Goal: Use online tool/utility: Utilize a website feature to perform a specific function

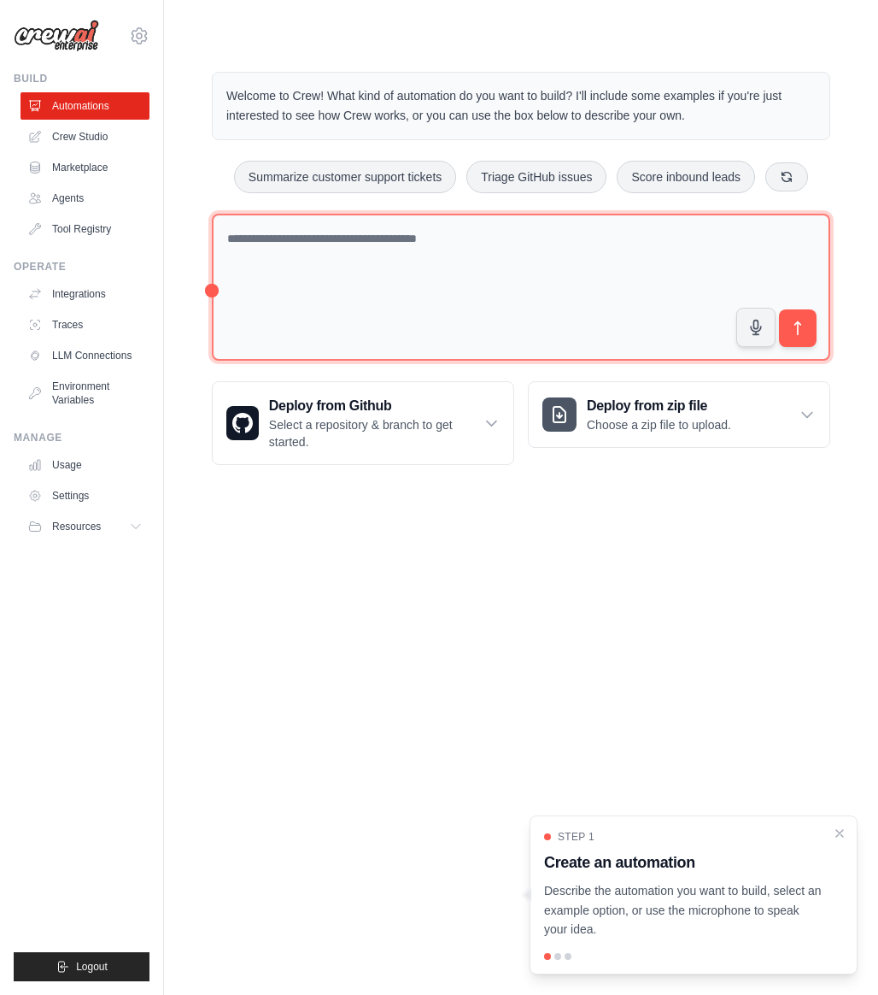
click at [433, 248] on textarea at bounding box center [521, 288] width 619 height 148
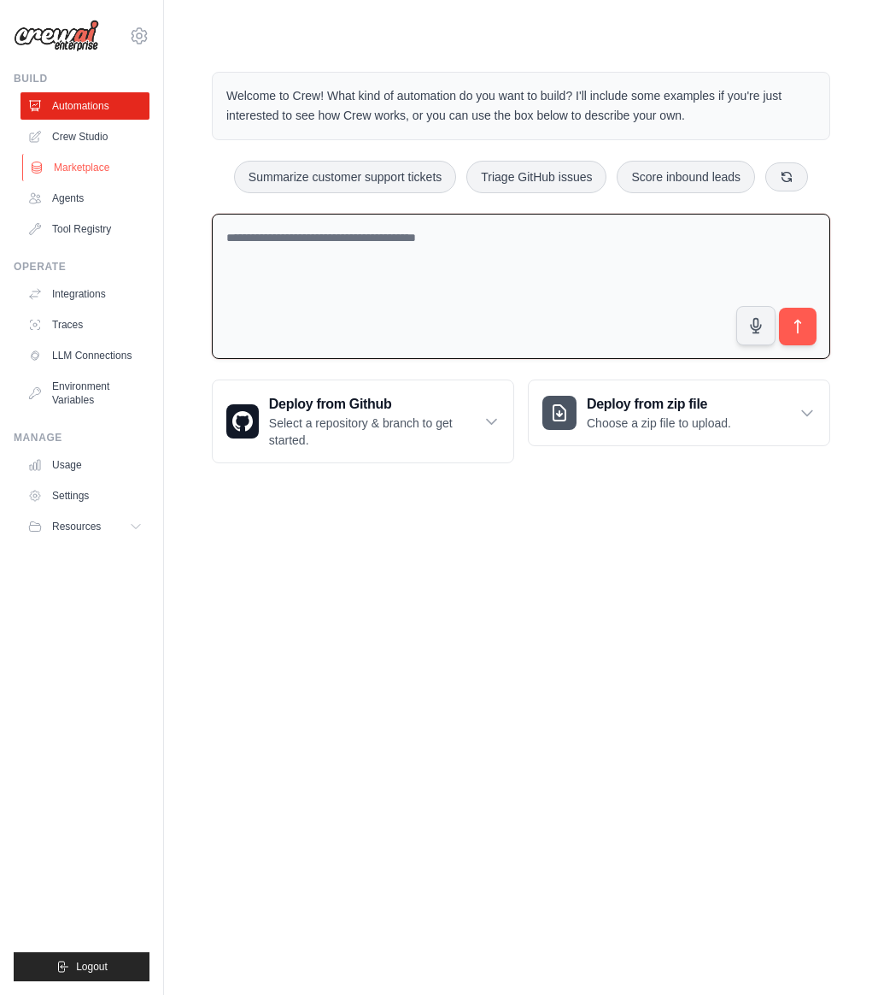
click at [85, 169] on link "Marketplace" at bounding box center [86, 167] width 129 height 27
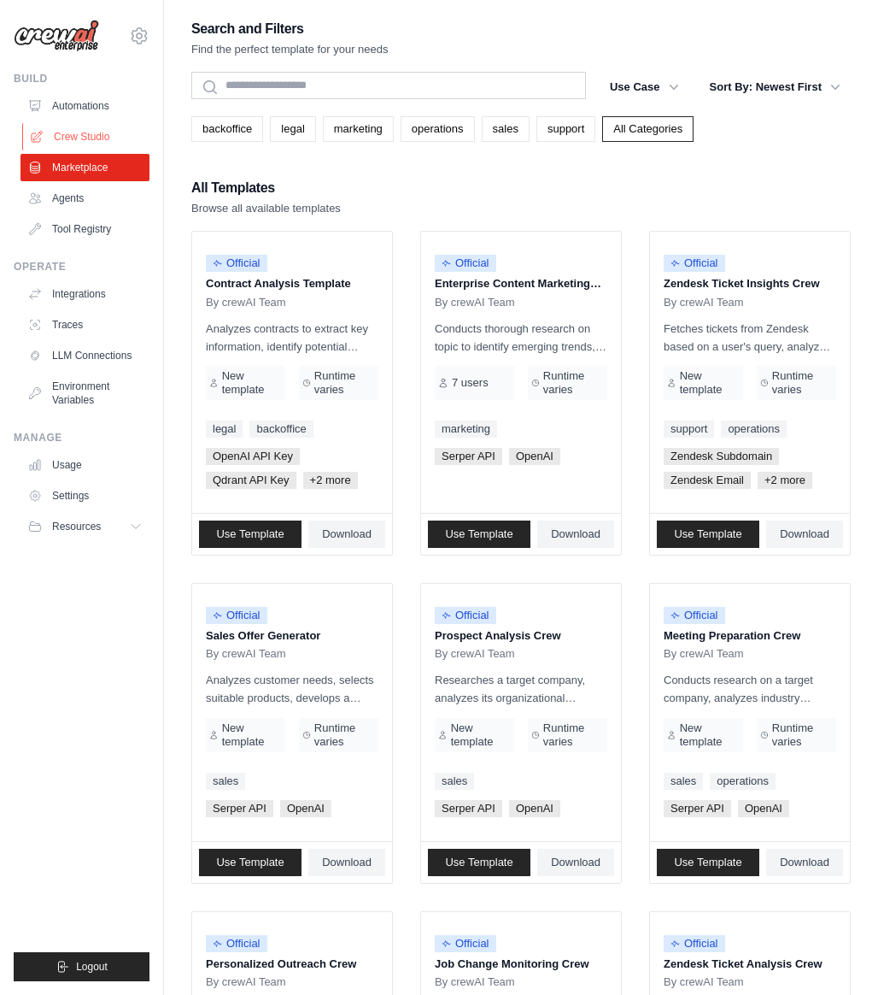
click at [88, 139] on link "Crew Studio" at bounding box center [86, 136] width 129 height 27
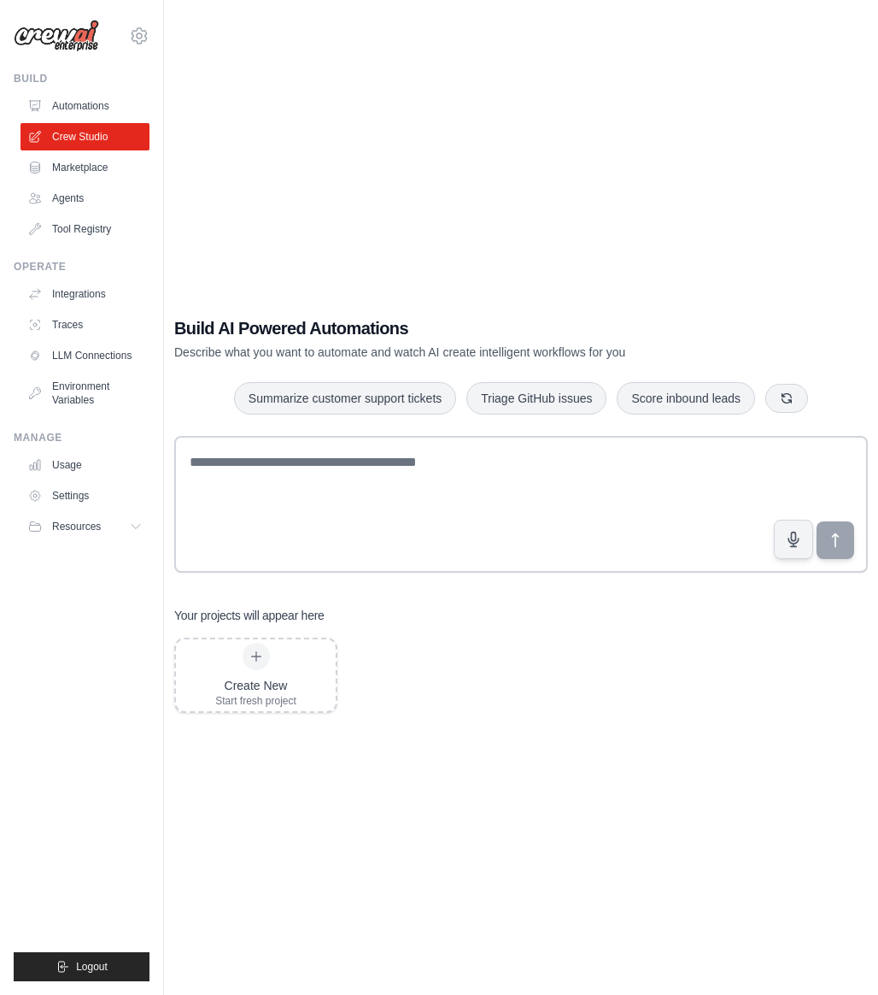
click at [88, 131] on link "Crew Studio" at bounding box center [85, 136] width 129 height 27
click at [86, 201] on link "Agents" at bounding box center [86, 198] width 129 height 27
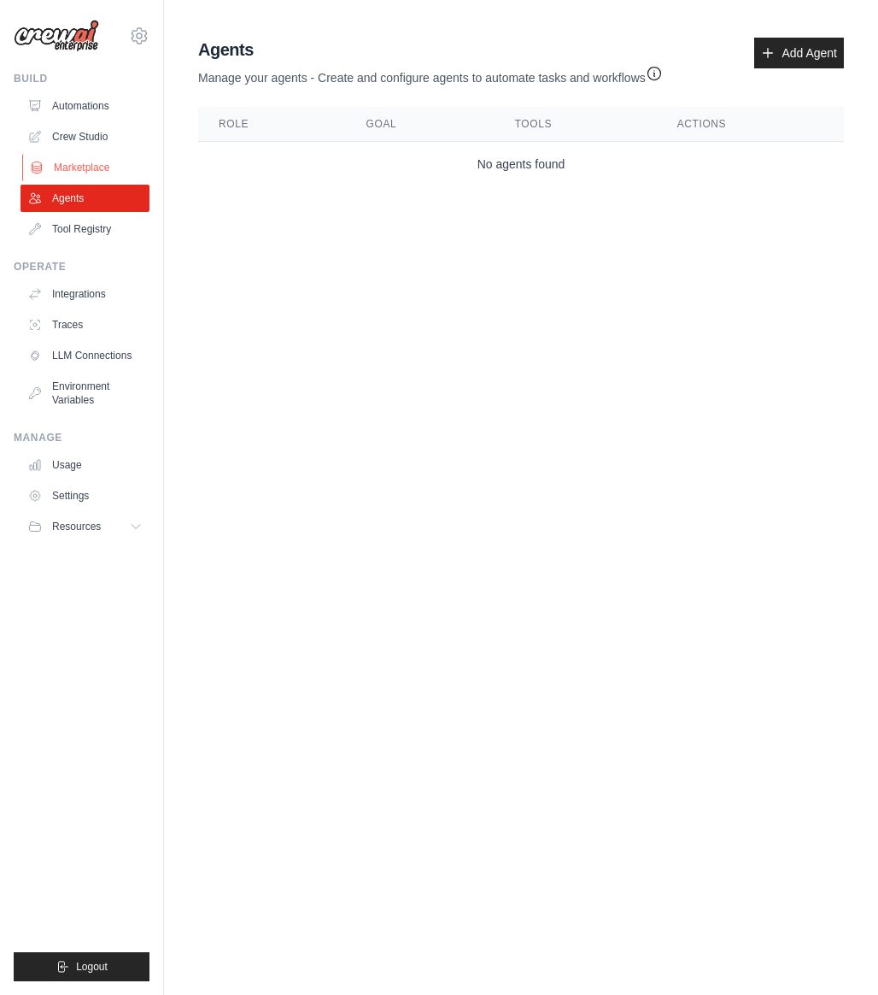
click at [103, 174] on link "Marketplace" at bounding box center [86, 167] width 129 height 27
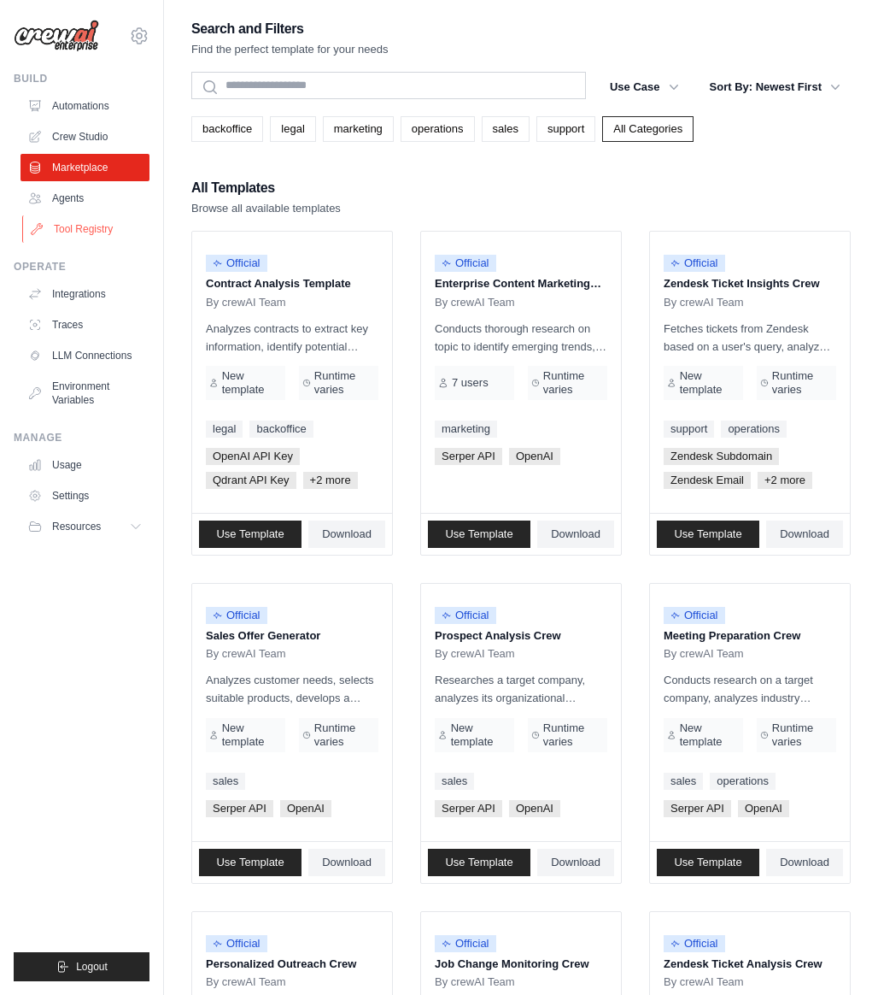
click at [109, 238] on link "Tool Registry" at bounding box center [86, 228] width 129 height 27
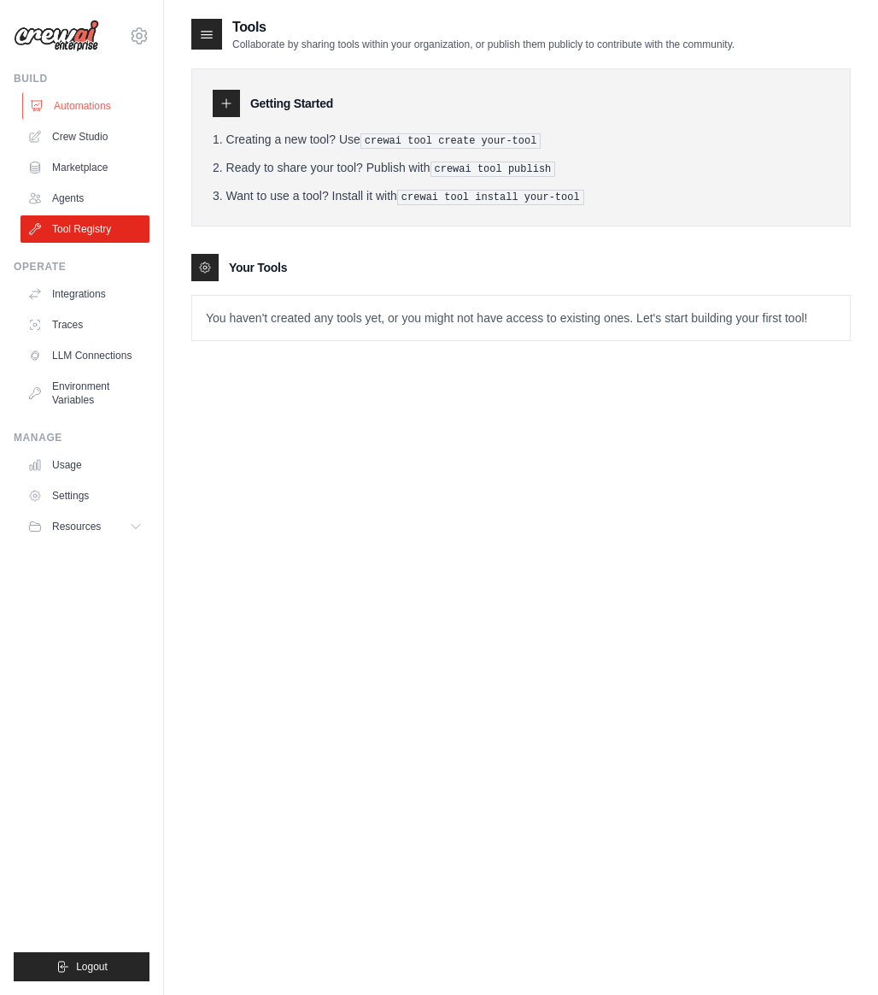
click at [93, 113] on link "Automations" at bounding box center [86, 105] width 129 height 27
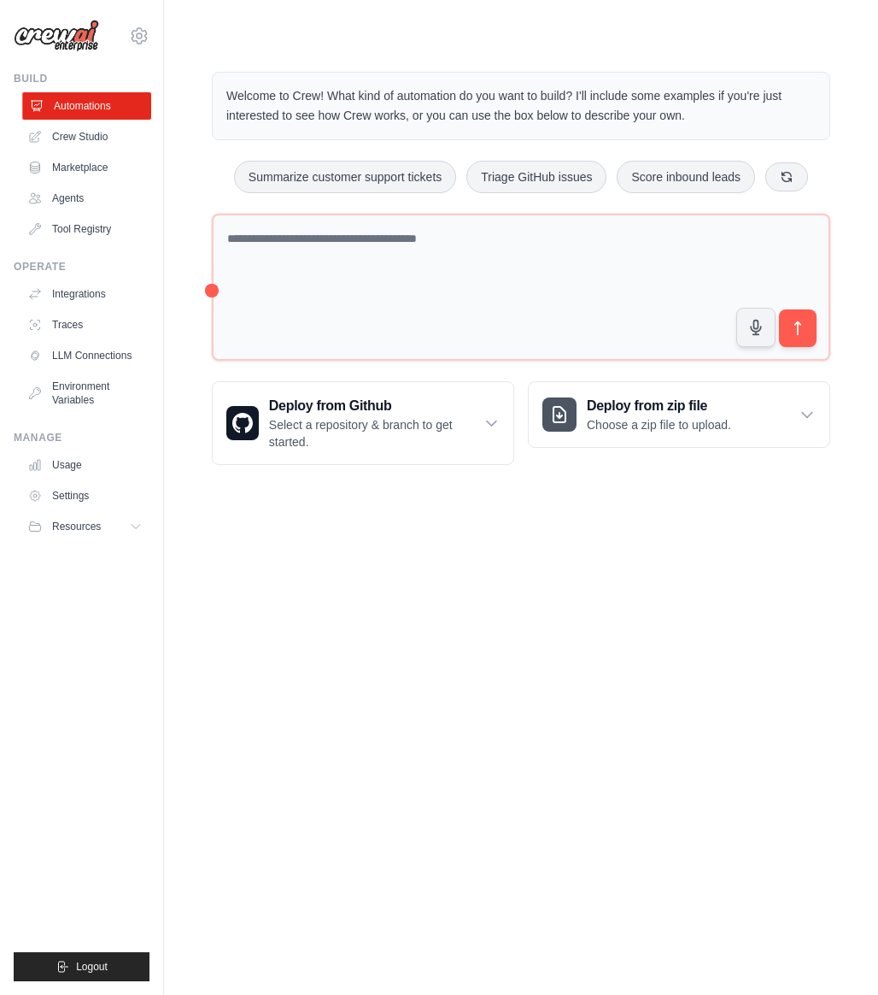
click at [99, 108] on link "Automations" at bounding box center [86, 105] width 129 height 27
click at [403, 178] on button "Summarize customer support tickets" at bounding box center [345, 176] width 222 height 32
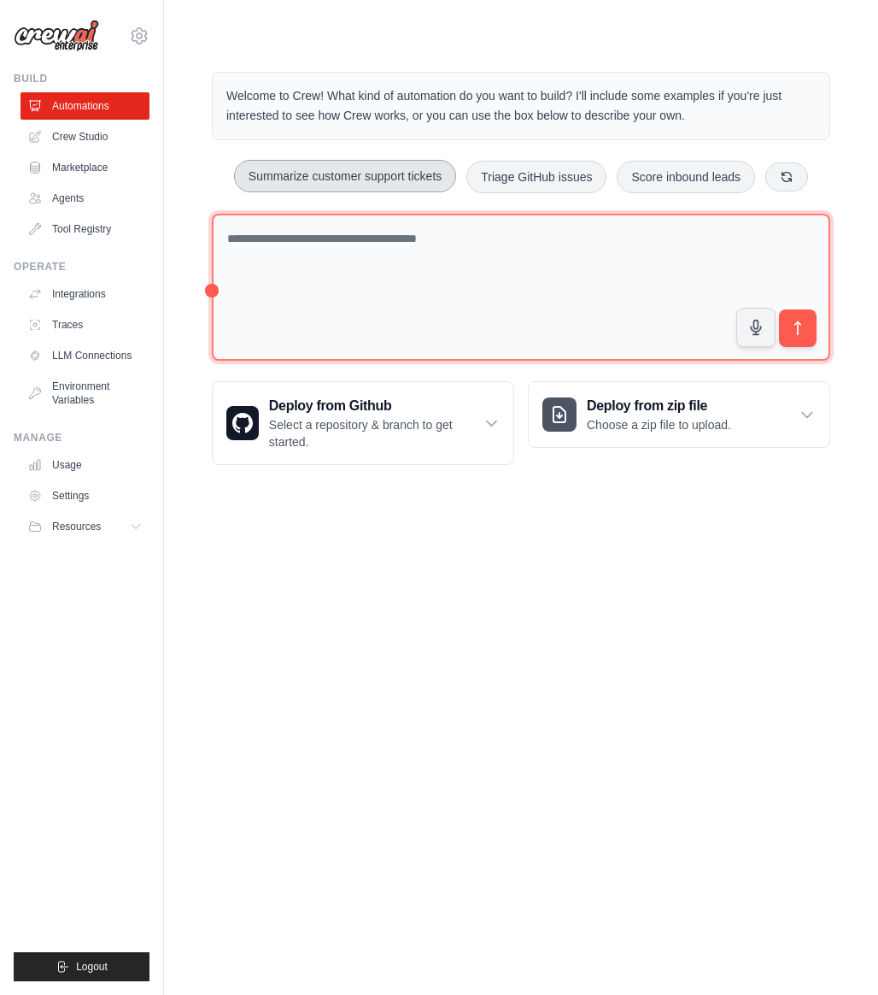
type textarea "**********"
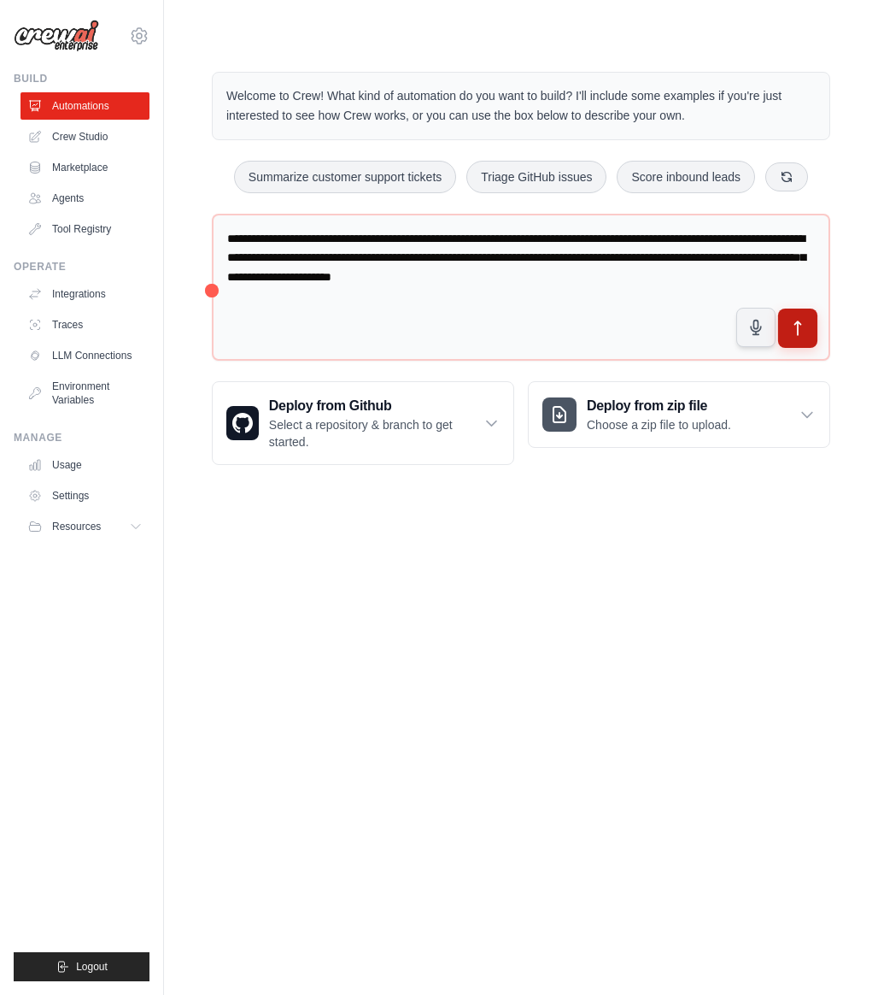
click at [790, 324] on icon "submit" at bounding box center [799, 329] width 18 height 18
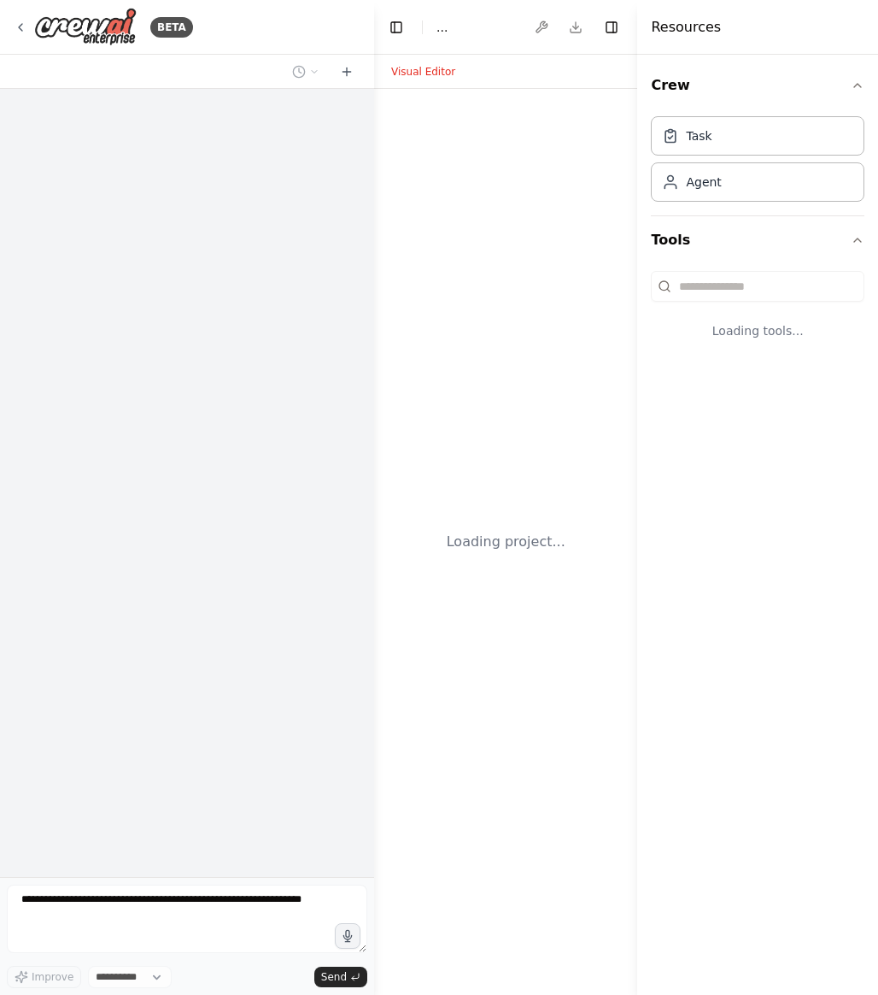
select select "****"
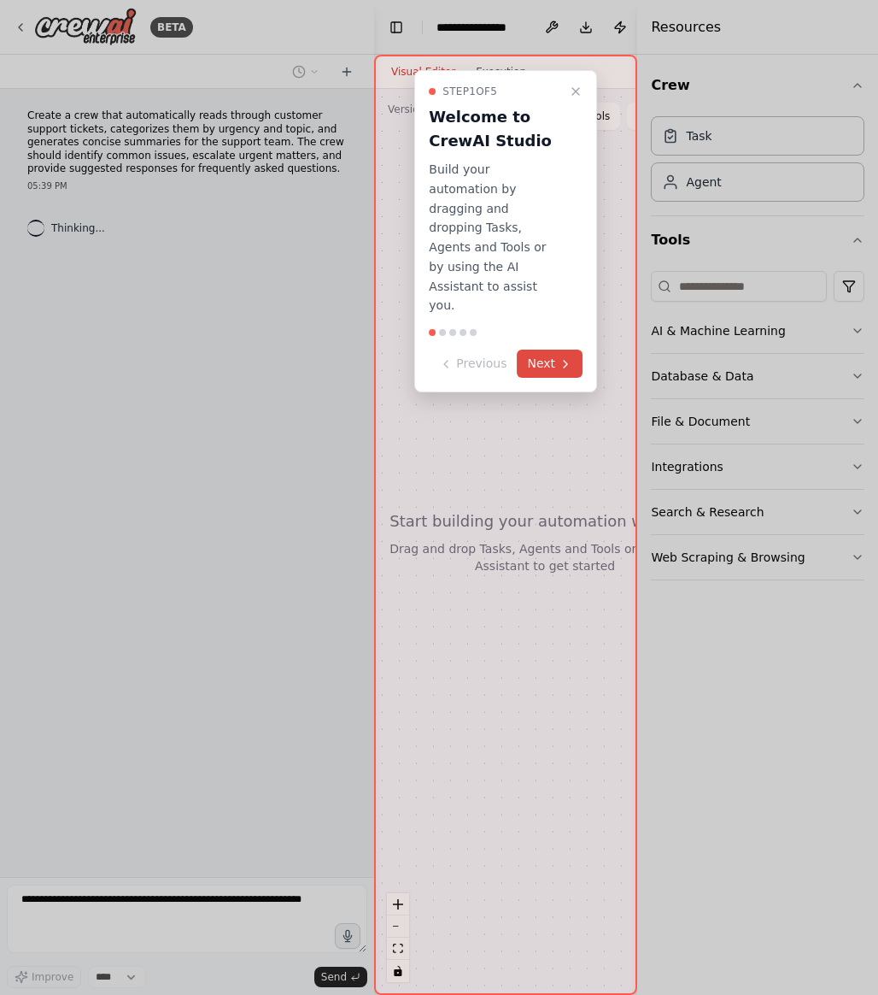
click at [553, 349] on button "Next" at bounding box center [550, 363] width 66 height 28
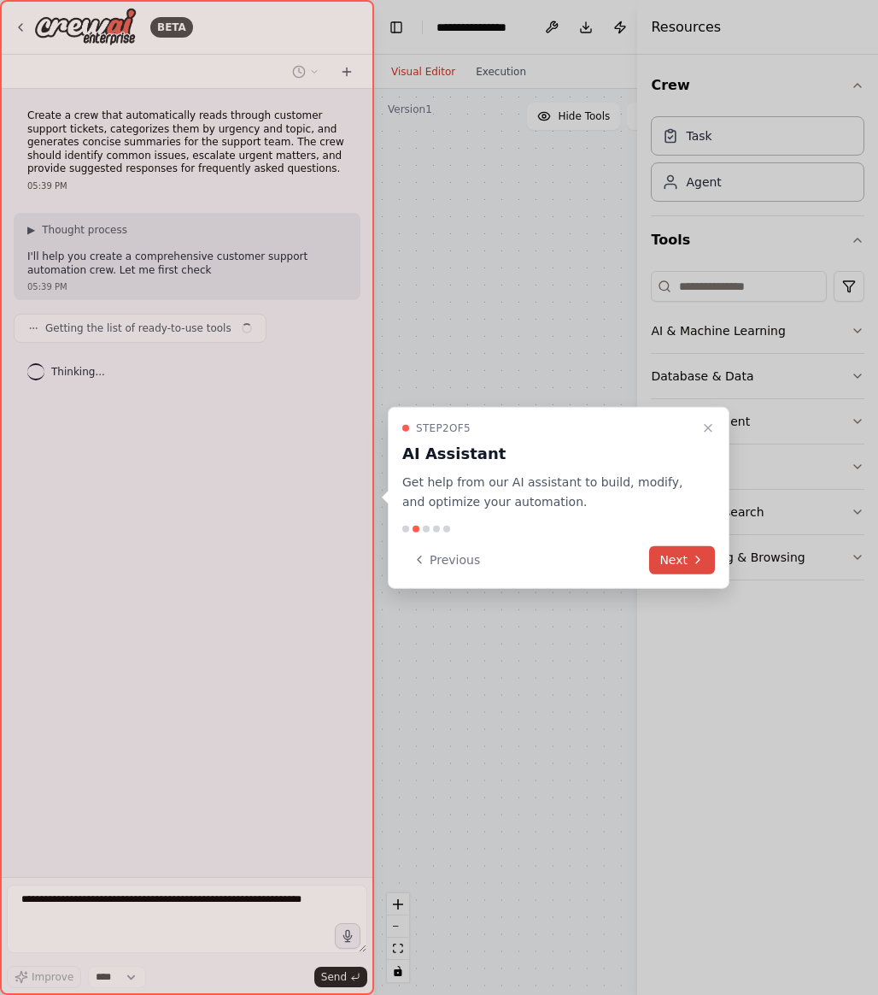
click at [668, 555] on button "Next" at bounding box center [682, 559] width 66 height 28
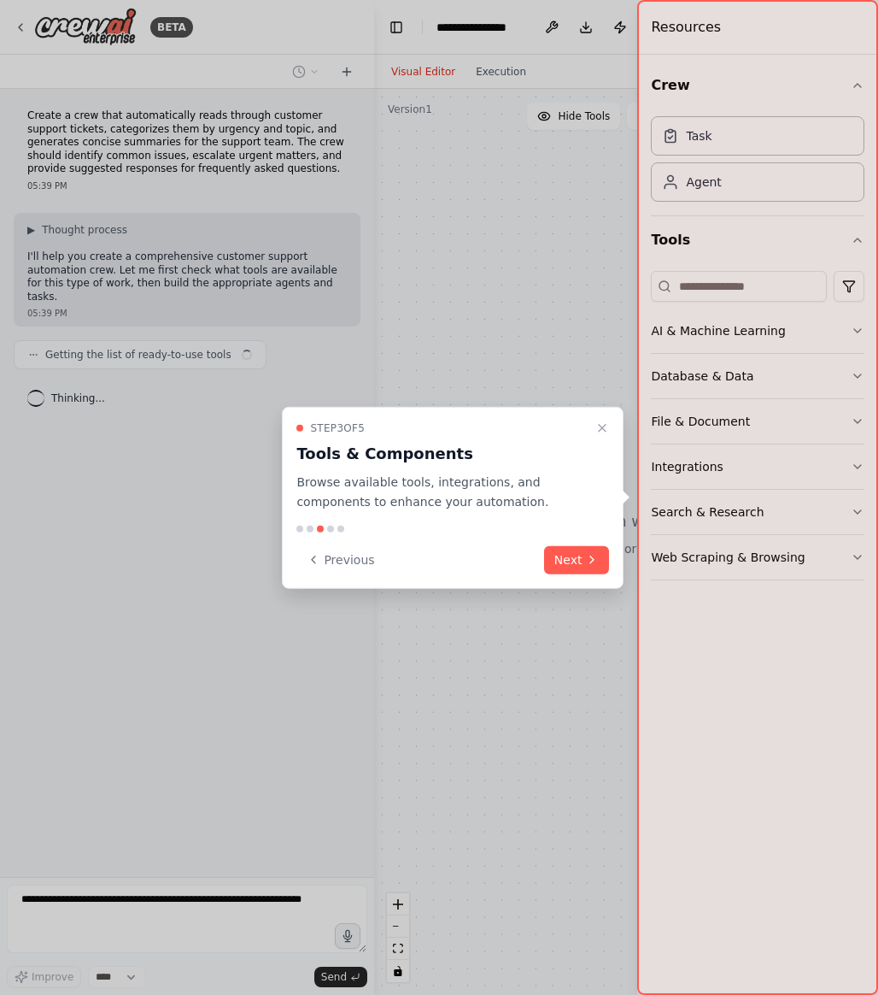
click at [616, 564] on div "Step 3 of 5 Tools & Components Browse available tools, integrations, and compon…" at bounding box center [453, 498] width 342 height 182
click at [602, 564] on button "Next" at bounding box center [577, 559] width 66 height 28
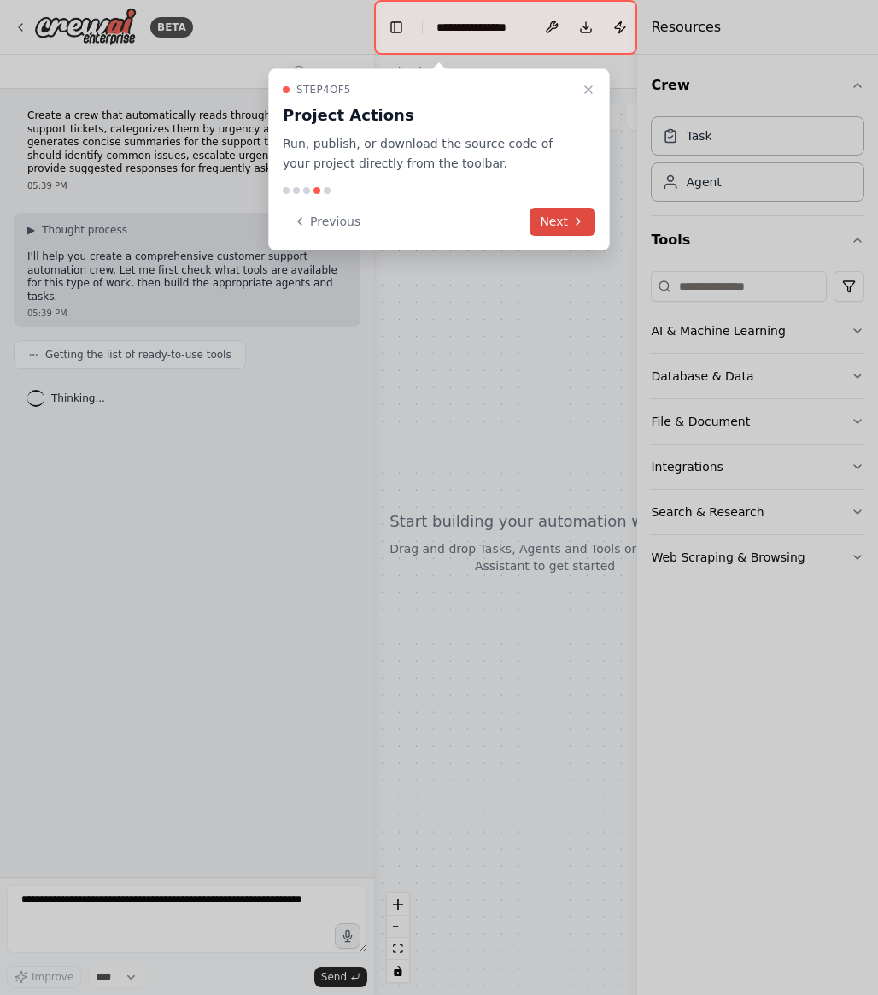
click at [579, 222] on icon at bounding box center [579, 221] width 14 height 14
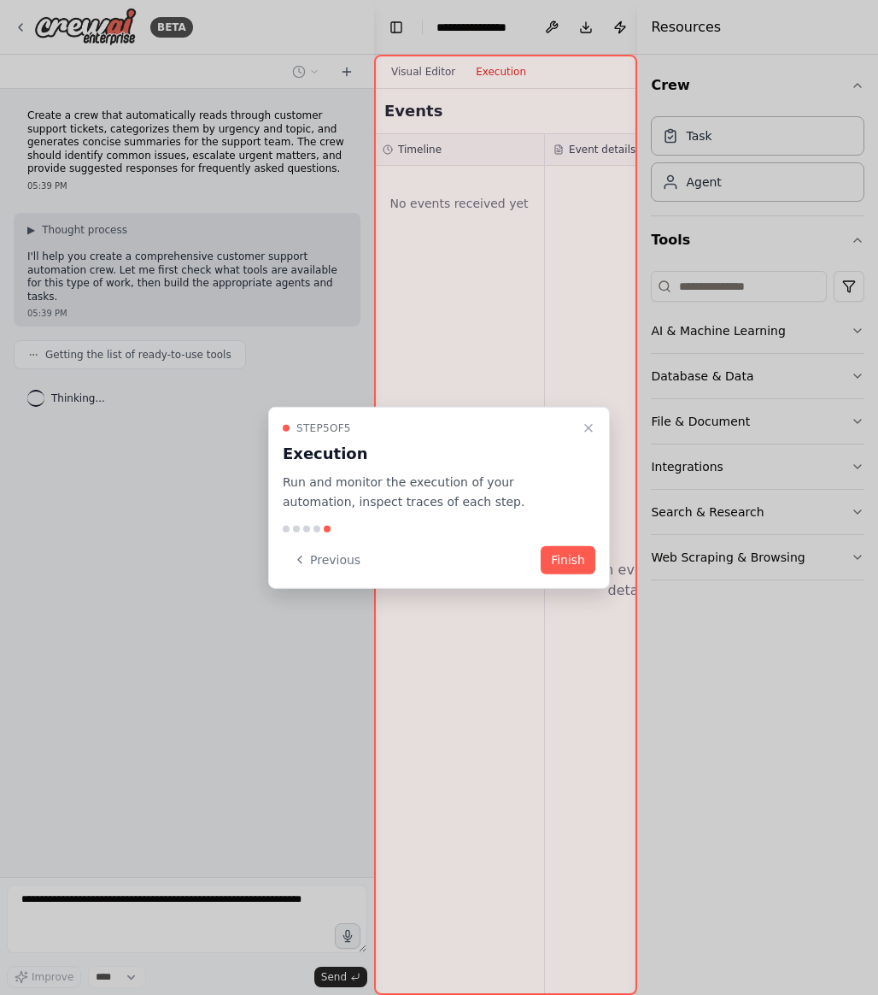
click at [570, 534] on div "Step 5 of 5 Execution Run and monitor the execution of your automation, inspect…" at bounding box center [439, 498] width 342 height 182
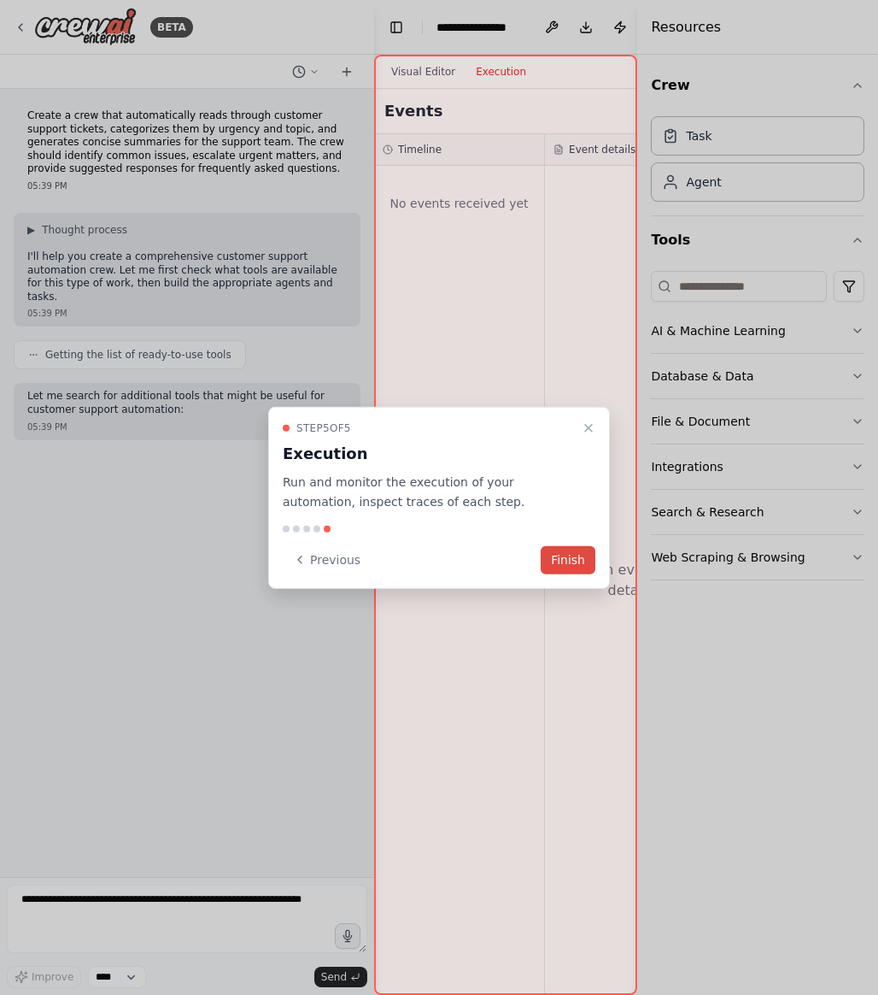
click at [570, 563] on button "Finish" at bounding box center [568, 559] width 55 height 28
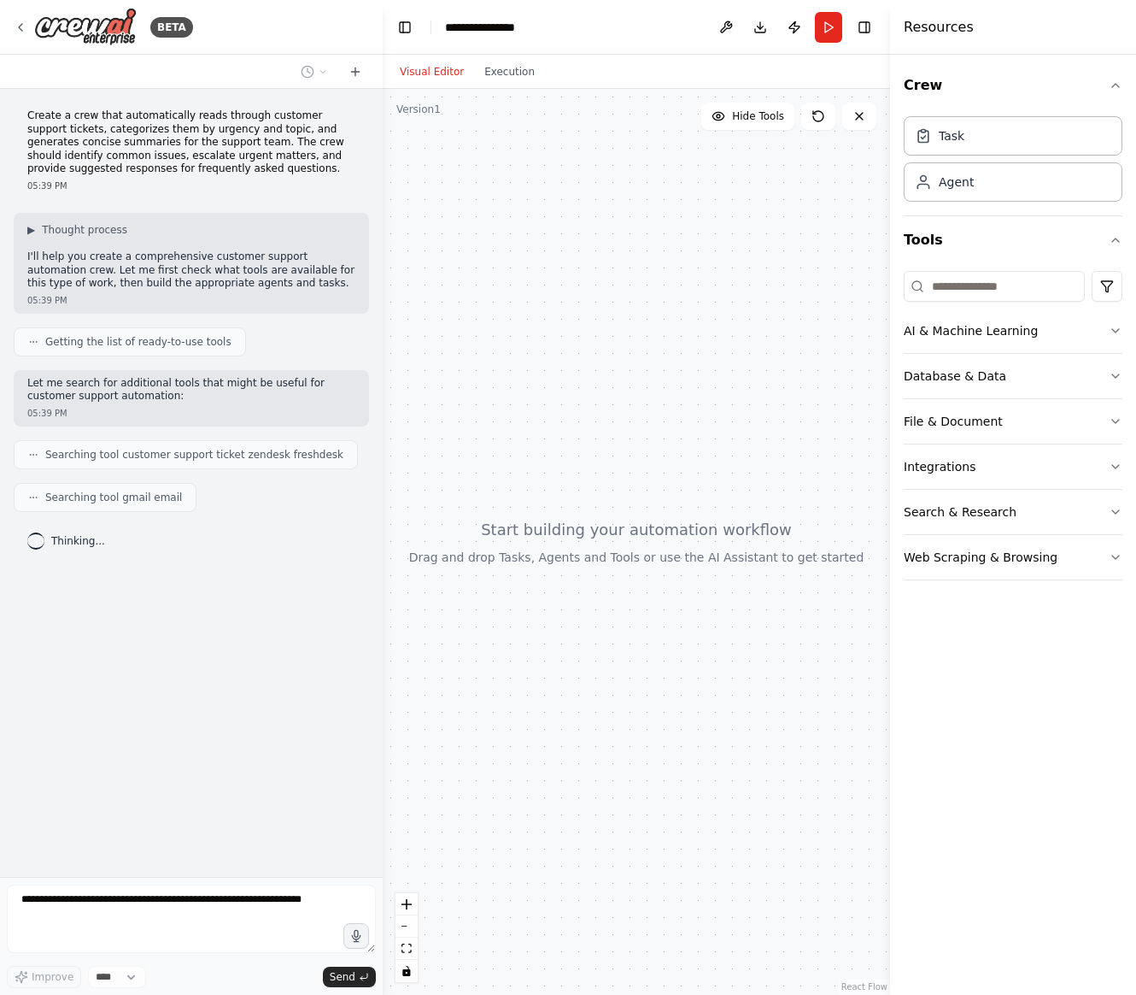
click at [278, 464] on div "Searching tool customer support ticket zendesk freshdesk" at bounding box center [186, 454] width 344 height 29
click at [293, 512] on div "Create a crew that automatically reads through customer support tickets, catego…" at bounding box center [191, 483] width 383 height 788
click at [878, 335] on button "AI & Machine Learning" at bounding box center [1013, 330] width 219 height 44
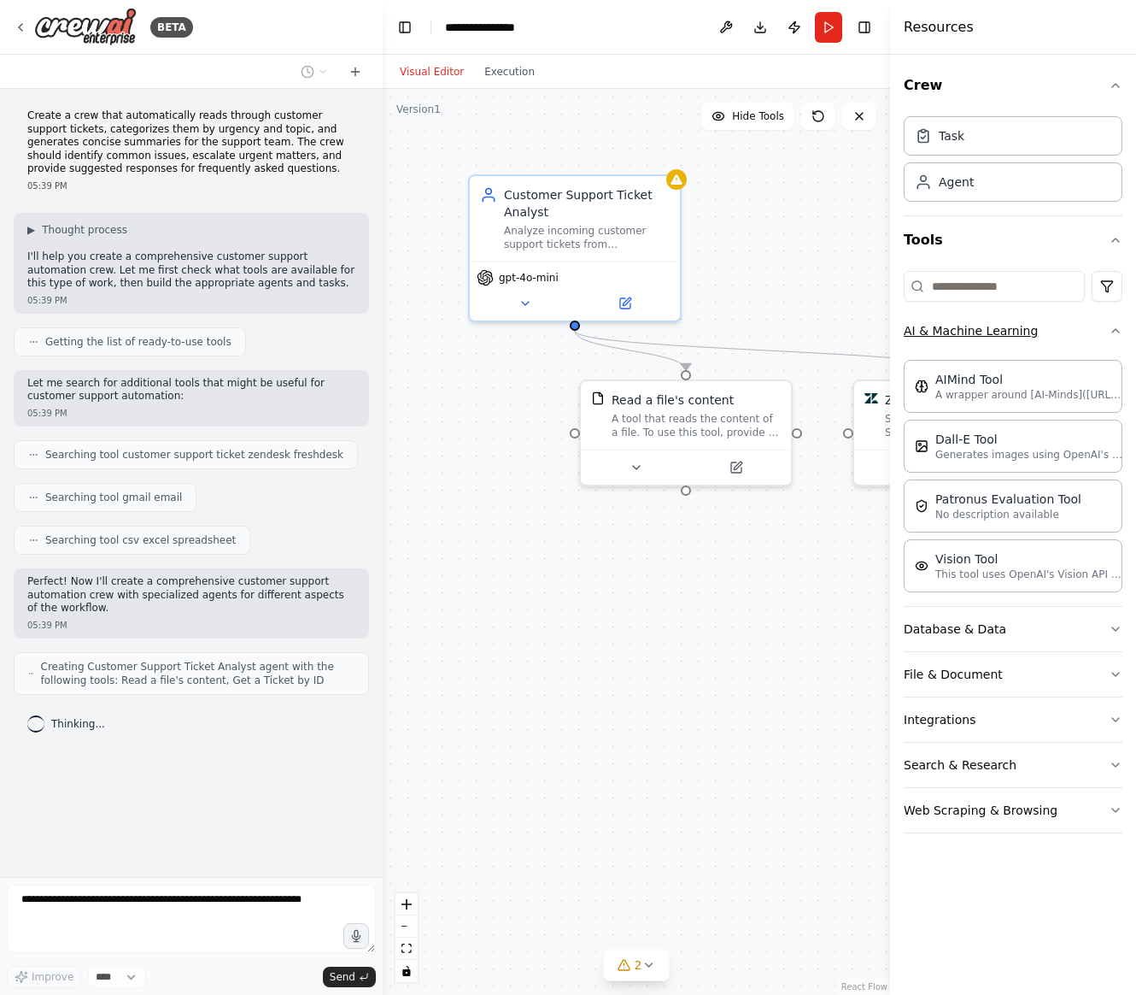
click at [878, 345] on button "AI & Machine Learning" at bounding box center [1013, 330] width 219 height 44
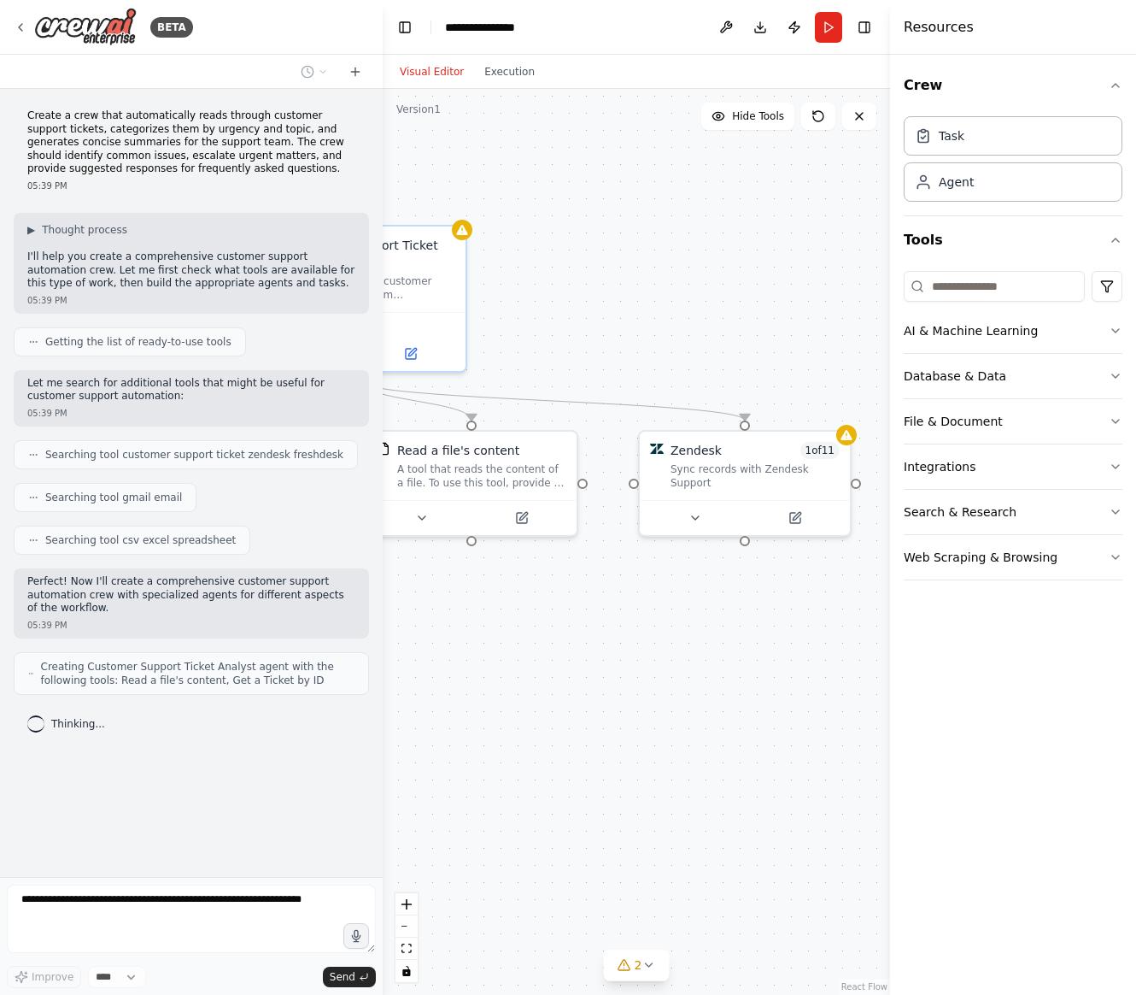
drag, startPoint x: 775, startPoint y: 640, endPoint x: 577, endPoint y: 692, distance: 205.0
click at [576, 692] on div ".deletable-edge-delete-btn { width: 20px; height: 20px; border: 0px solid #ffff…" at bounding box center [637, 542] width 508 height 906
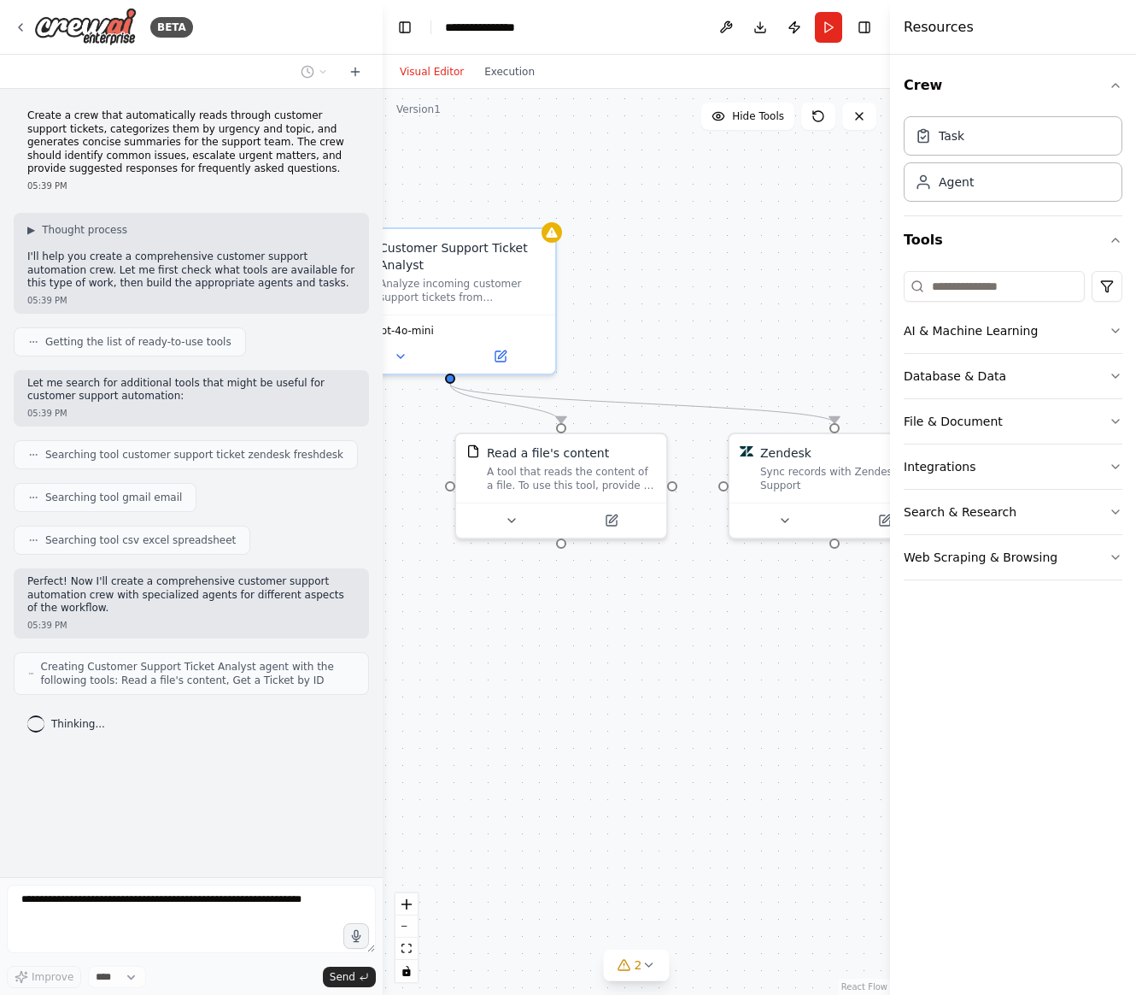
drag, startPoint x: 596, startPoint y: 678, endPoint x: 666, endPoint y: 663, distance: 70.7
click at [666, 666] on div ".deletable-edge-delete-btn { width: 20px; height: 20px; border: 0px solid #ffff…" at bounding box center [637, 542] width 508 height 906
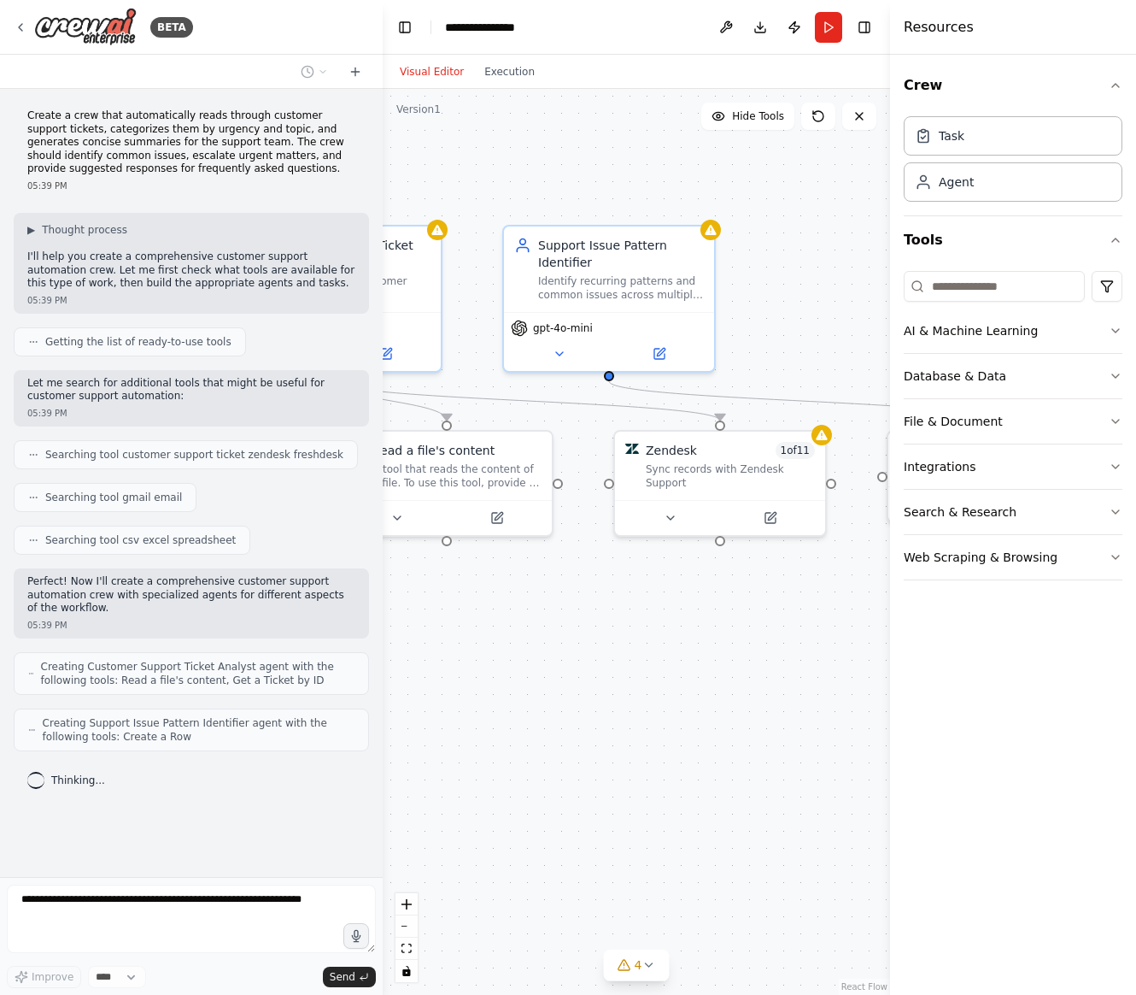
drag, startPoint x: 741, startPoint y: 687, endPoint x: 623, endPoint y: 696, distance: 118.2
click at [620, 696] on div ".deletable-edge-delete-btn { width: 20px; height: 20px; border: 0px solid #ffff…" at bounding box center [637, 542] width 508 height 906
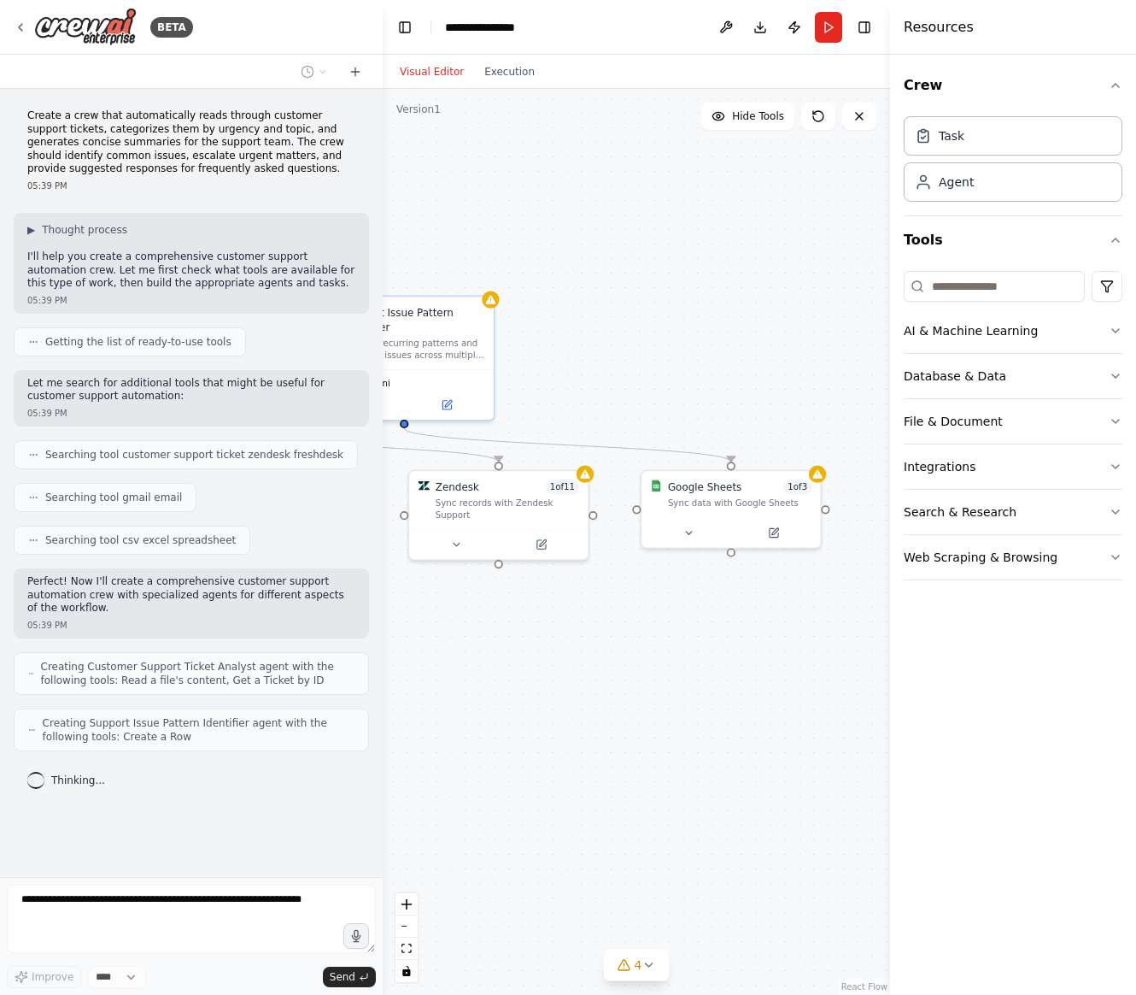
drag, startPoint x: 635, startPoint y: 716, endPoint x: 427, endPoint y: 716, distance: 207.6
click at [427, 716] on div ".deletable-edge-delete-btn { width: 20px; height: 20px; border: 0px solid #ffff…" at bounding box center [637, 542] width 508 height 906
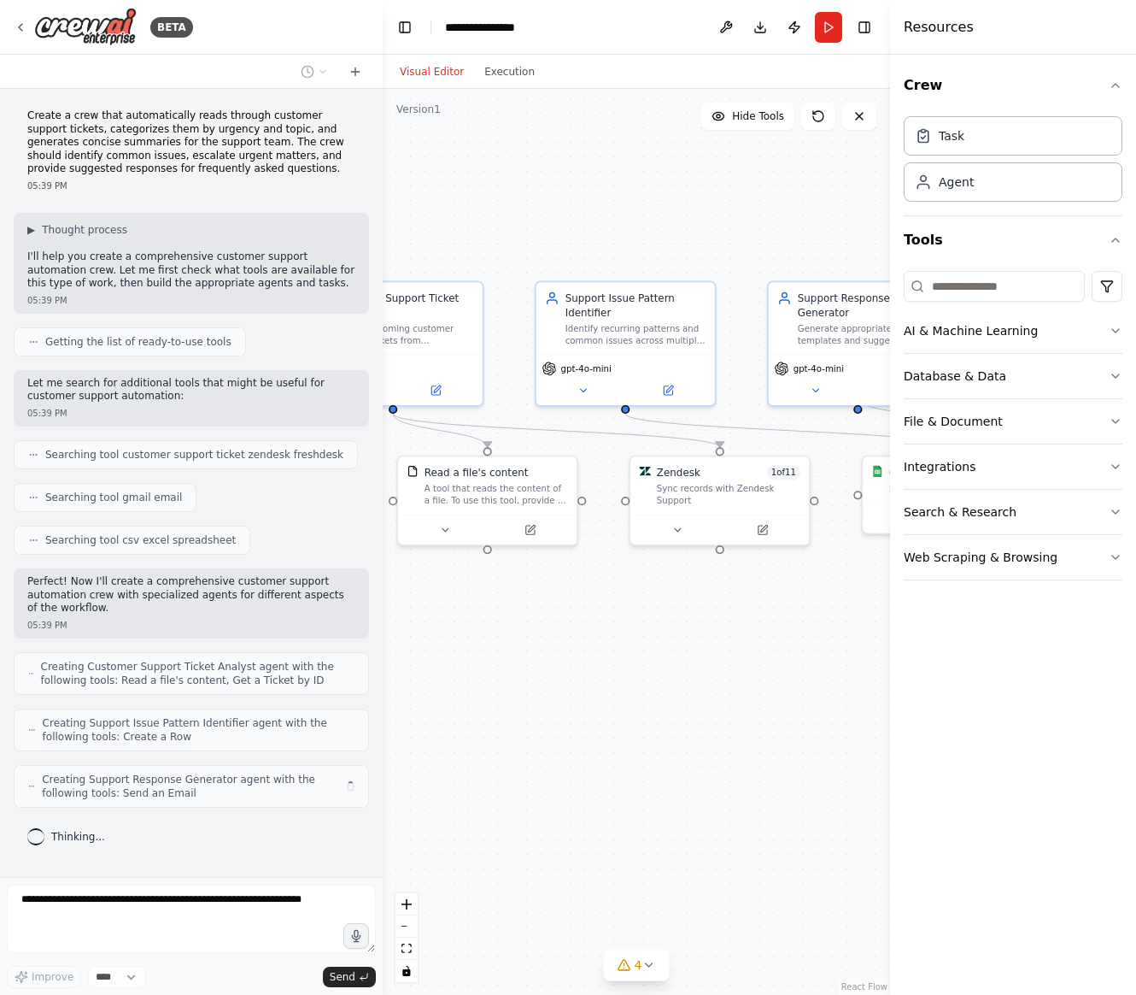
drag, startPoint x: 439, startPoint y: 737, endPoint x: 662, endPoint y: 722, distance: 223.5
click at [662, 722] on div ".deletable-edge-delete-btn { width: 20px; height: 20px; border: 0px solid #ffff…" at bounding box center [637, 542] width 508 height 906
drag, startPoint x: 620, startPoint y: 617, endPoint x: 348, endPoint y: 616, distance: 272.6
click at [348, 616] on div "BETA Create a crew that automatically reads through customer support tickets, c…" at bounding box center [568, 497] width 1136 height 995
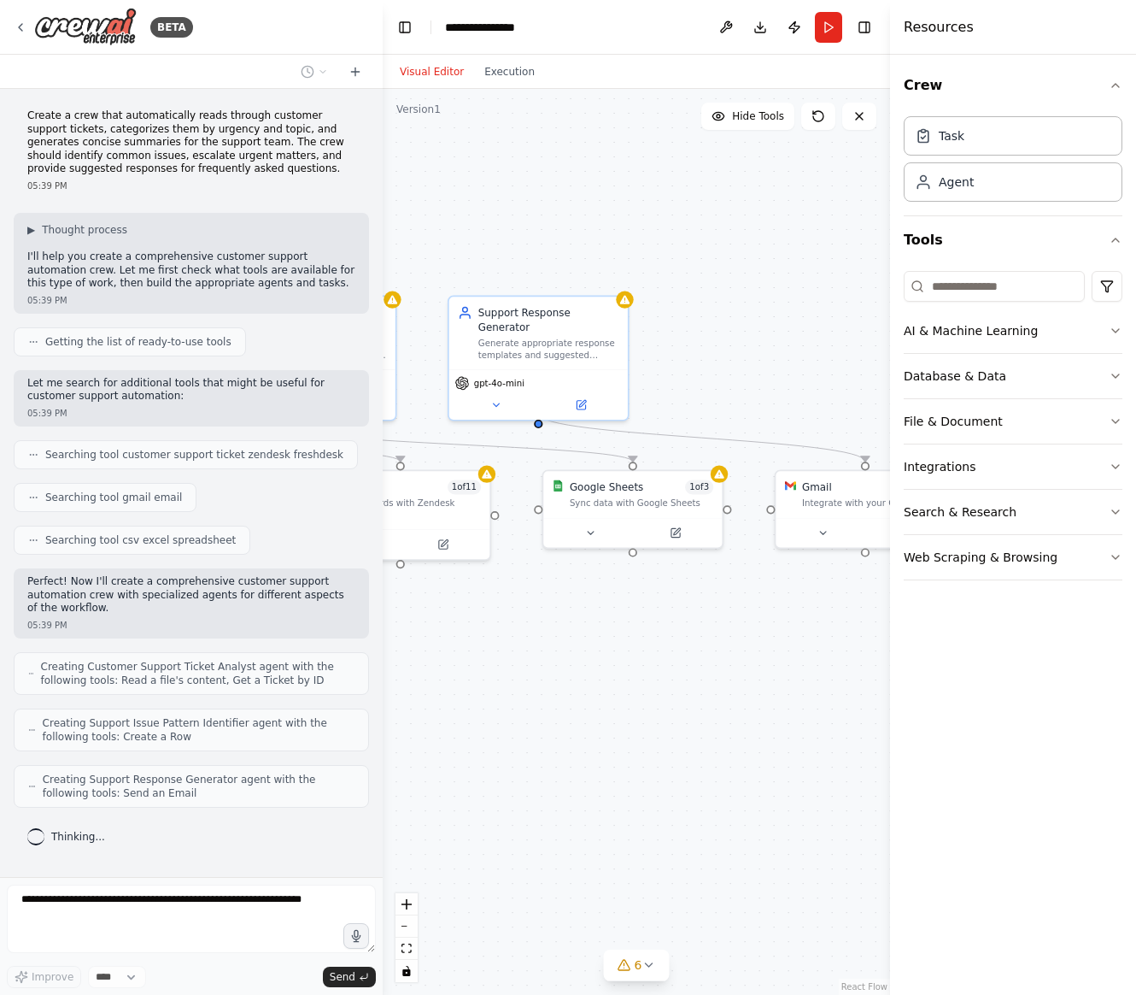
drag, startPoint x: 600, startPoint y: 747, endPoint x: 551, endPoint y: 762, distance: 51.1
click at [551, 762] on div ".deletable-edge-delete-btn { width: 20px; height: 20px; border: 0px solid #ffff…" at bounding box center [637, 542] width 508 height 906
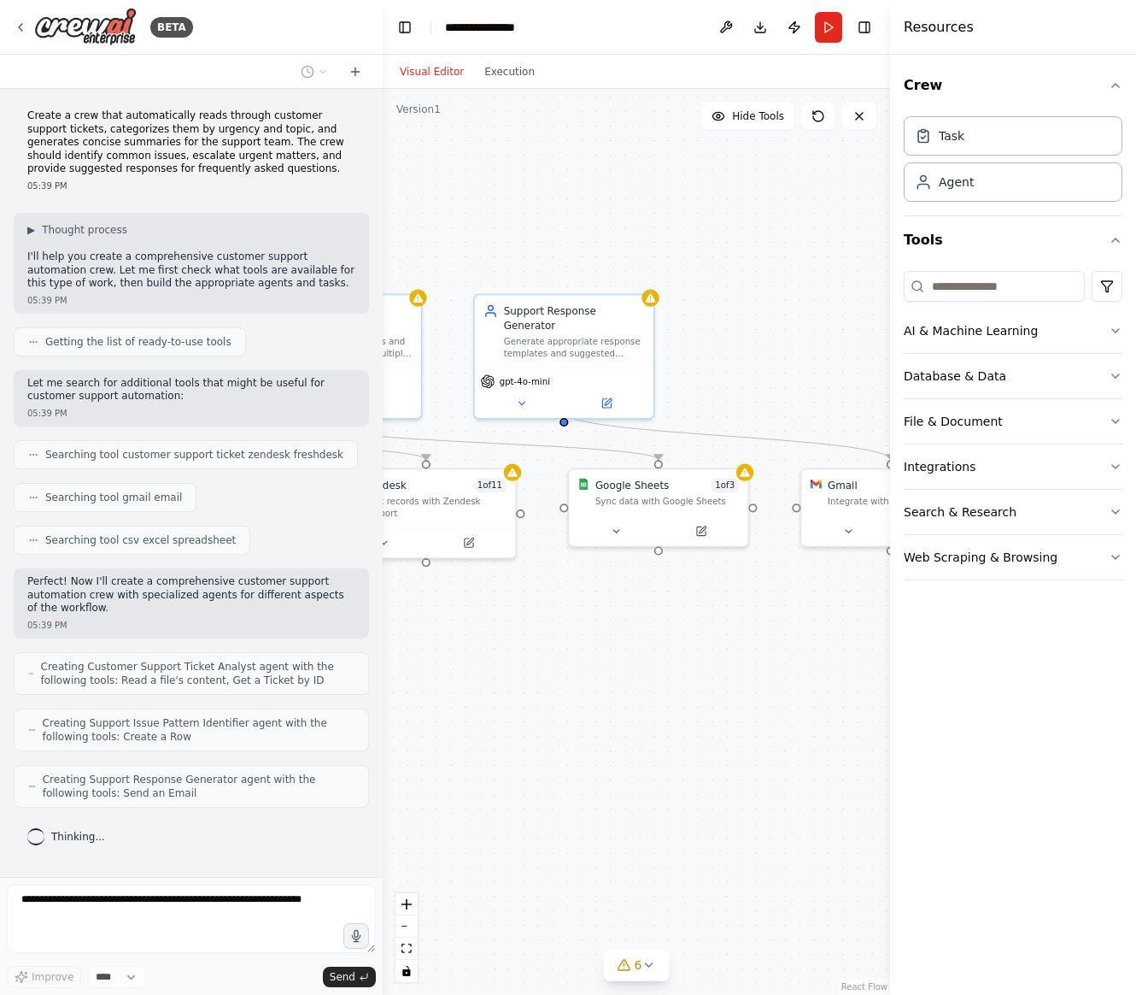
drag, startPoint x: 541, startPoint y: 638, endPoint x: 1001, endPoint y: 672, distance: 460.9
click at [878, 671] on div "BETA Create a crew that automatically reads through customer support tickets, c…" at bounding box center [568, 497] width 1136 height 995
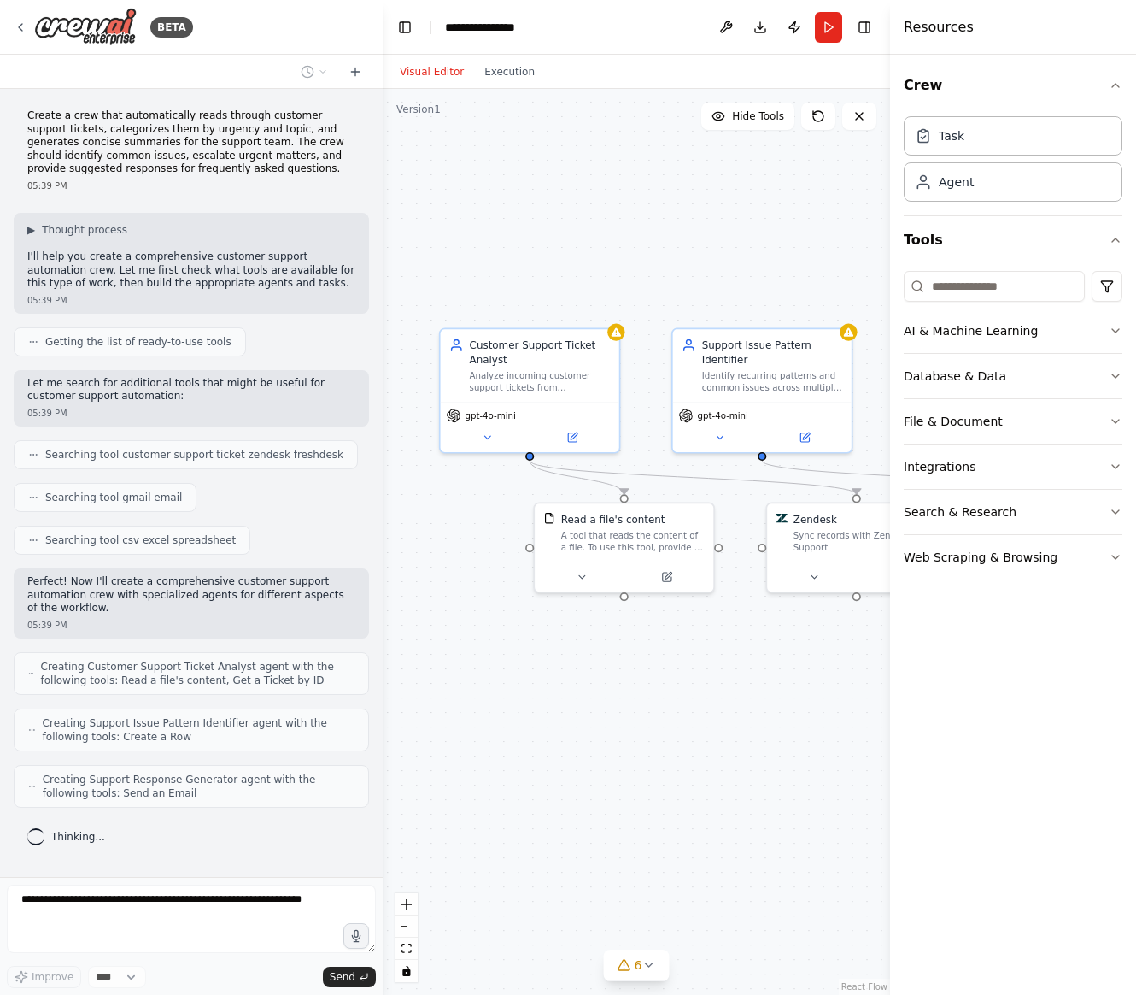
scroll to position [44, 0]
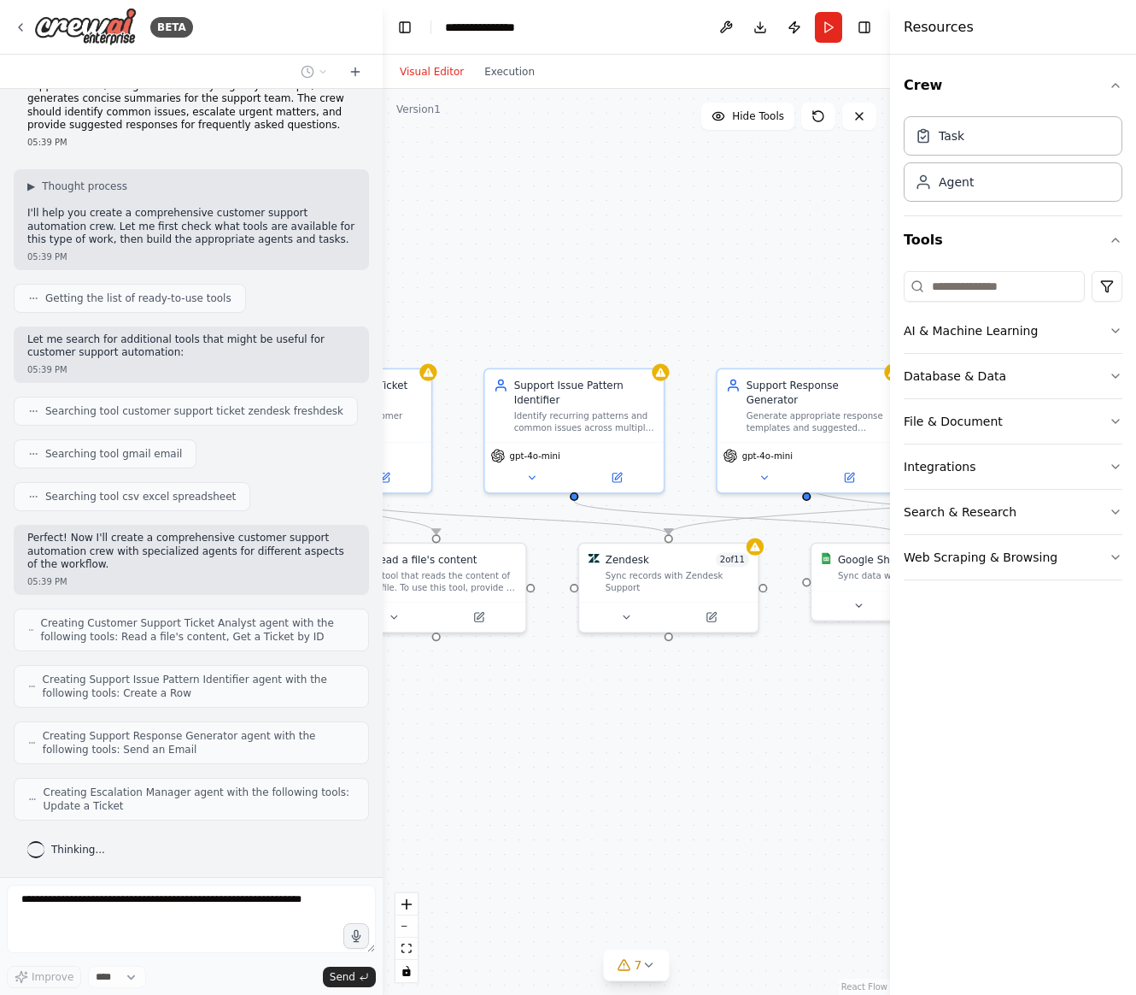
drag, startPoint x: 737, startPoint y: 683, endPoint x: 526, endPoint y: 723, distance: 215.7
click at [526, 726] on div ".deletable-edge-delete-btn { width: 20px; height: 20px; border: 0px solid #ffff…" at bounding box center [637, 542] width 508 height 906
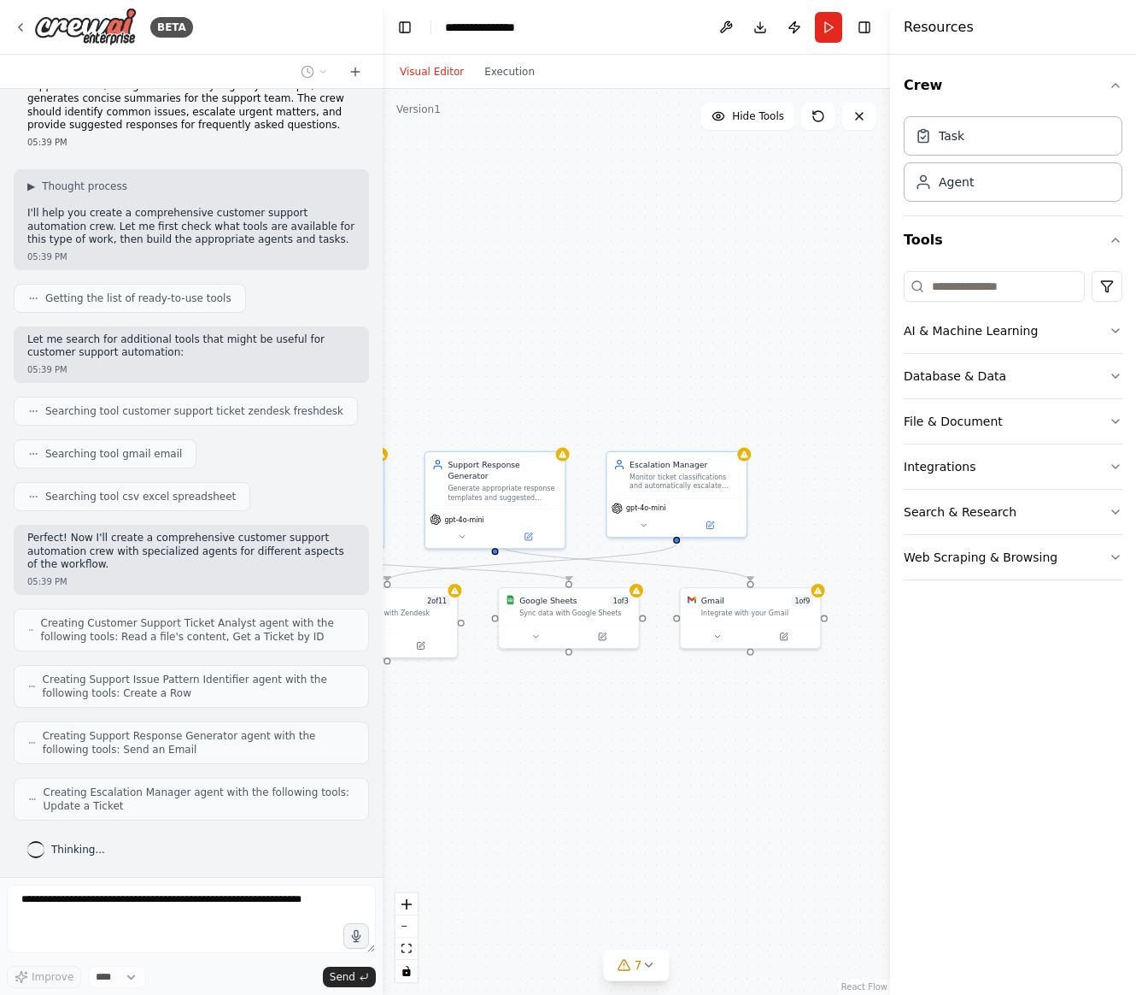
drag, startPoint x: 681, startPoint y: 722, endPoint x: 426, endPoint y: 724, distance: 255.5
click at [426, 724] on div ".deletable-edge-delete-btn { width: 20px; height: 20px; border: 0px solid #ffff…" at bounding box center [637, 542] width 508 height 906
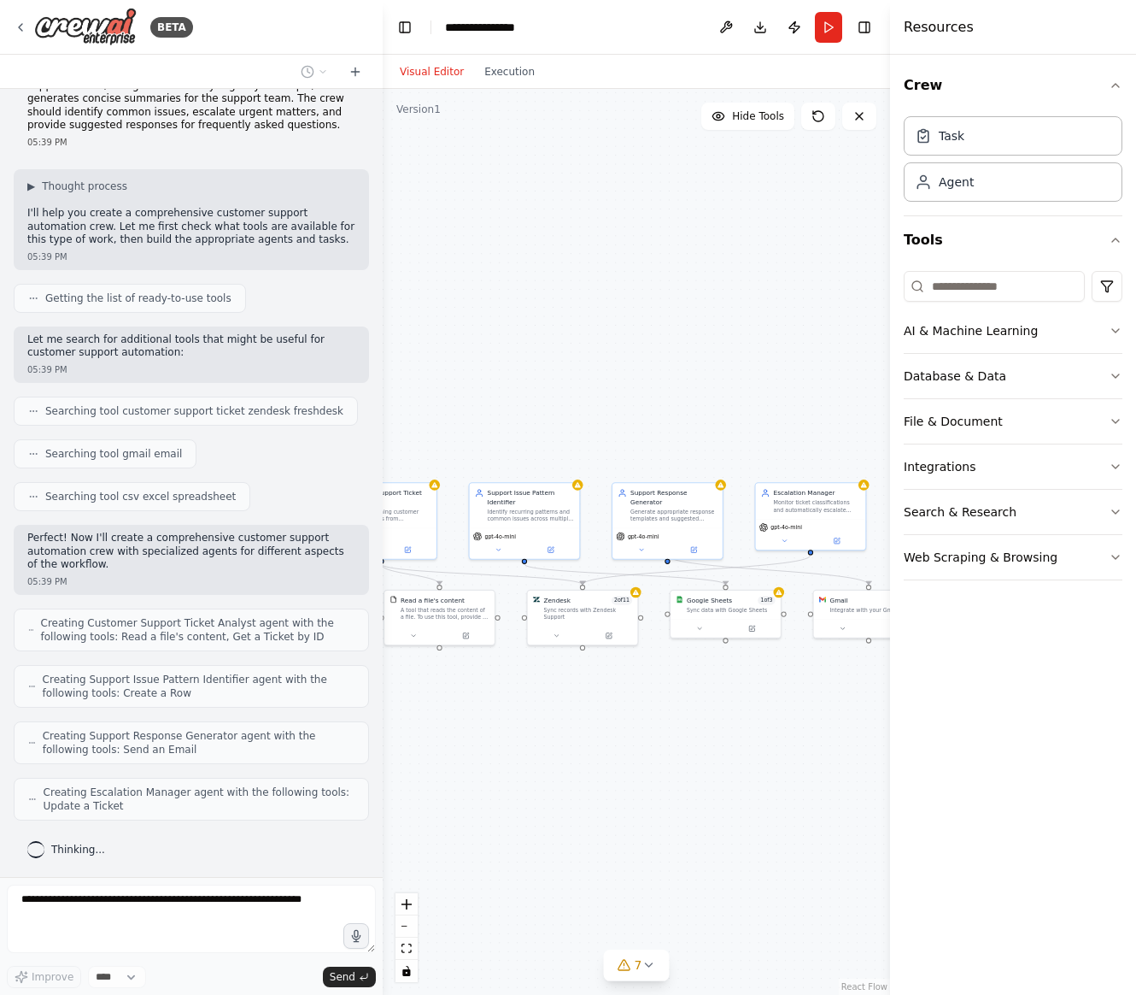
drag, startPoint x: 578, startPoint y: 687, endPoint x: 713, endPoint y: 666, distance: 136.6
click at [713, 666] on div ".deletable-edge-delete-btn { width: 20px; height: 20px; border: 0px solid #ffff…" at bounding box center [637, 542] width 508 height 906
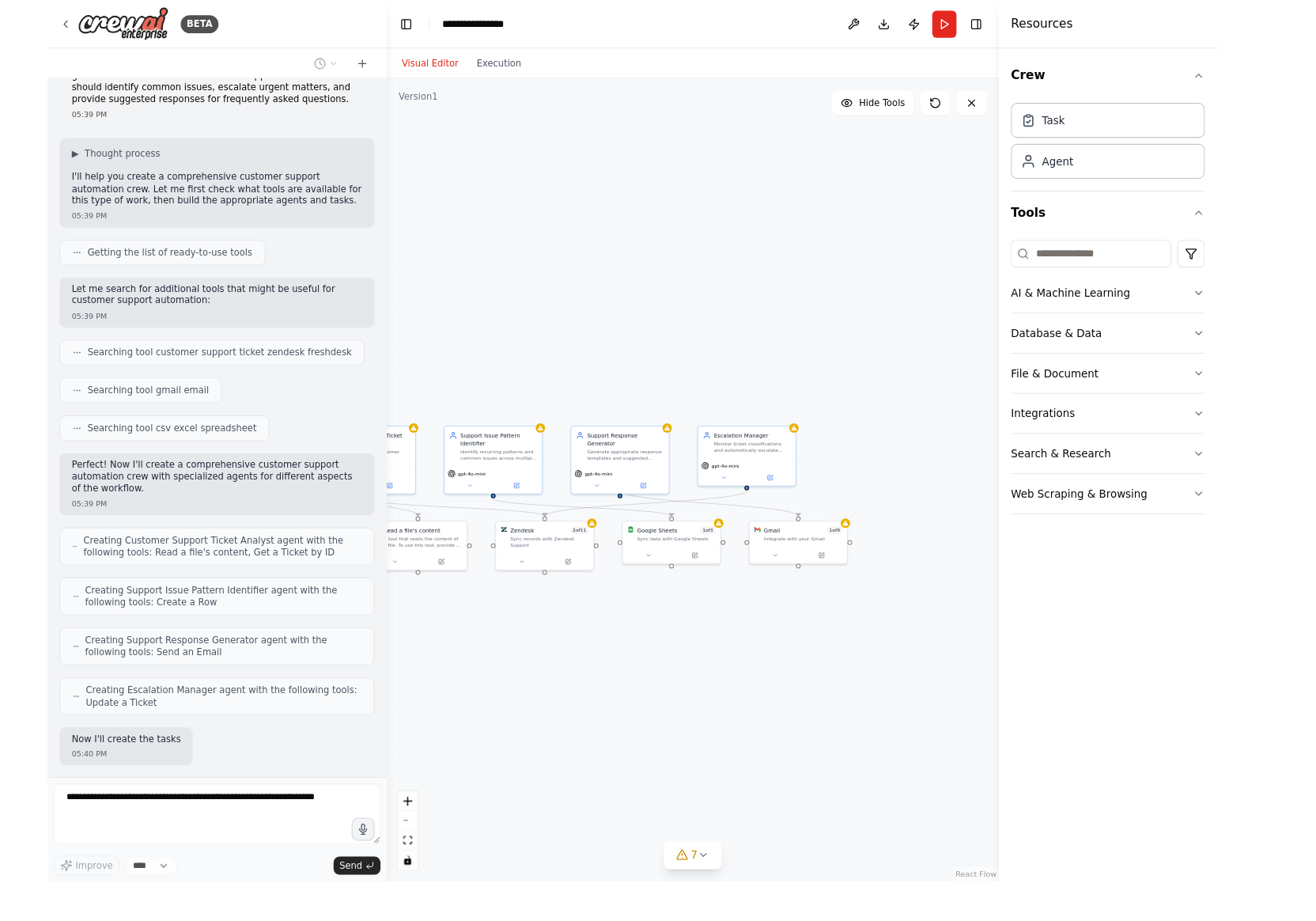
scroll to position [133, 0]
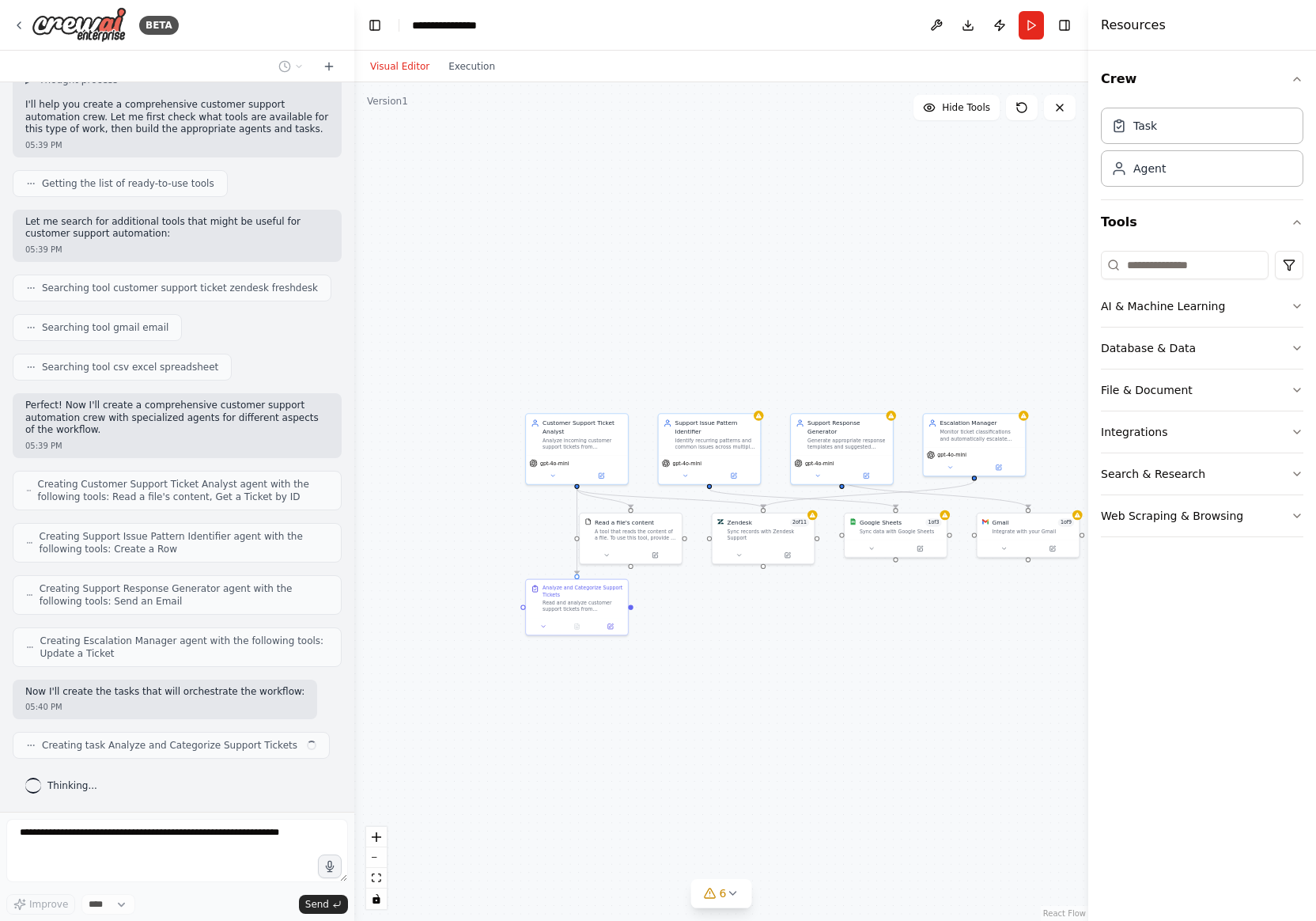
drag, startPoint x: 643, startPoint y: 706, endPoint x: 885, endPoint y: 671, distance: 244.5
click at [813, 671] on div ".deletable-edge-delete-btn { width: 20px; height: 20px; border: 0px solid #ffff…" at bounding box center [721, 502] width 734 height 839
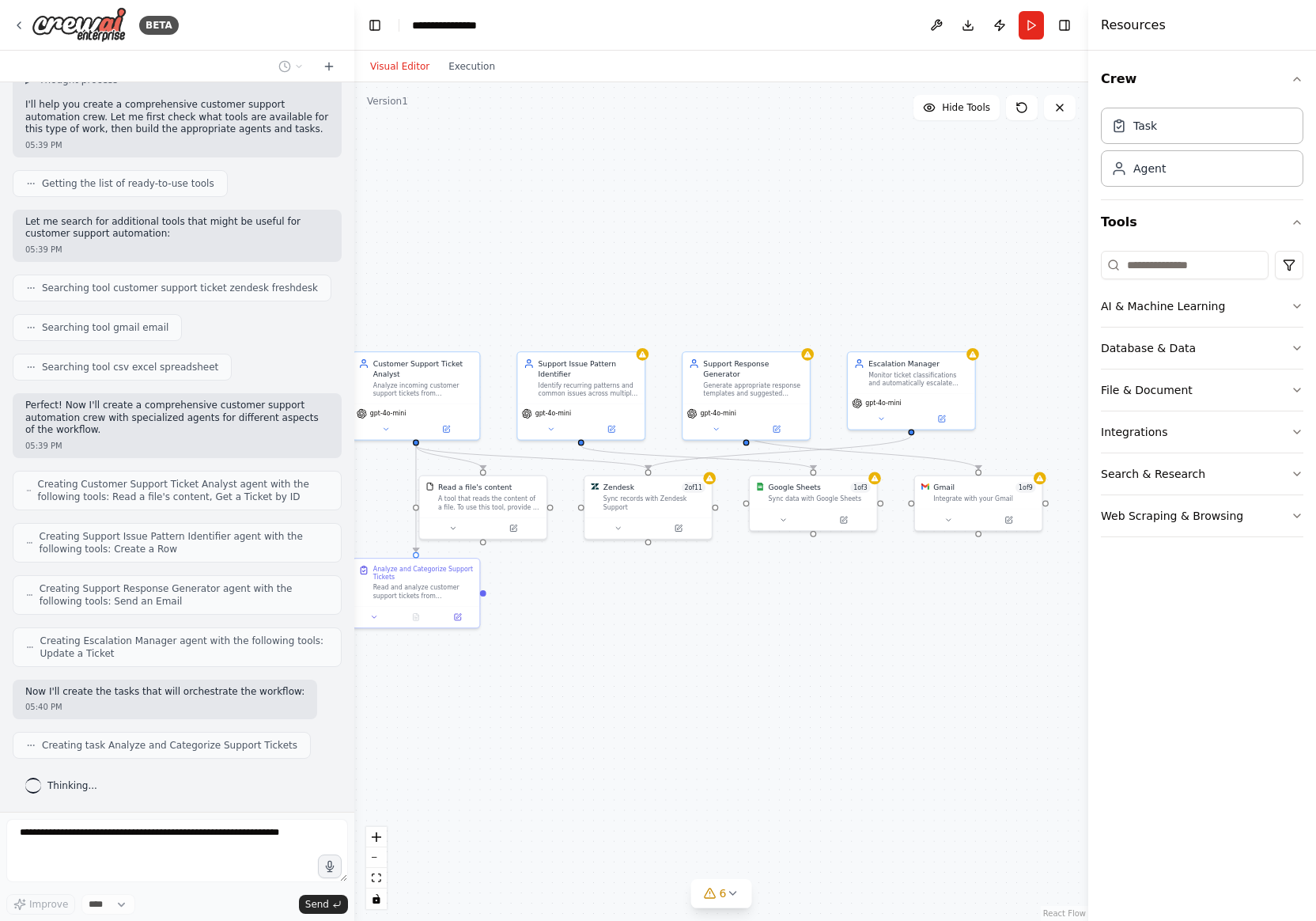
drag, startPoint x: 885, startPoint y: 671, endPoint x: 838, endPoint y: 697, distance: 53.7
click at [813, 697] on div ".deletable-edge-delete-btn { width: 20px; height: 20px; border: 0px solid #ffff…" at bounding box center [721, 502] width 734 height 839
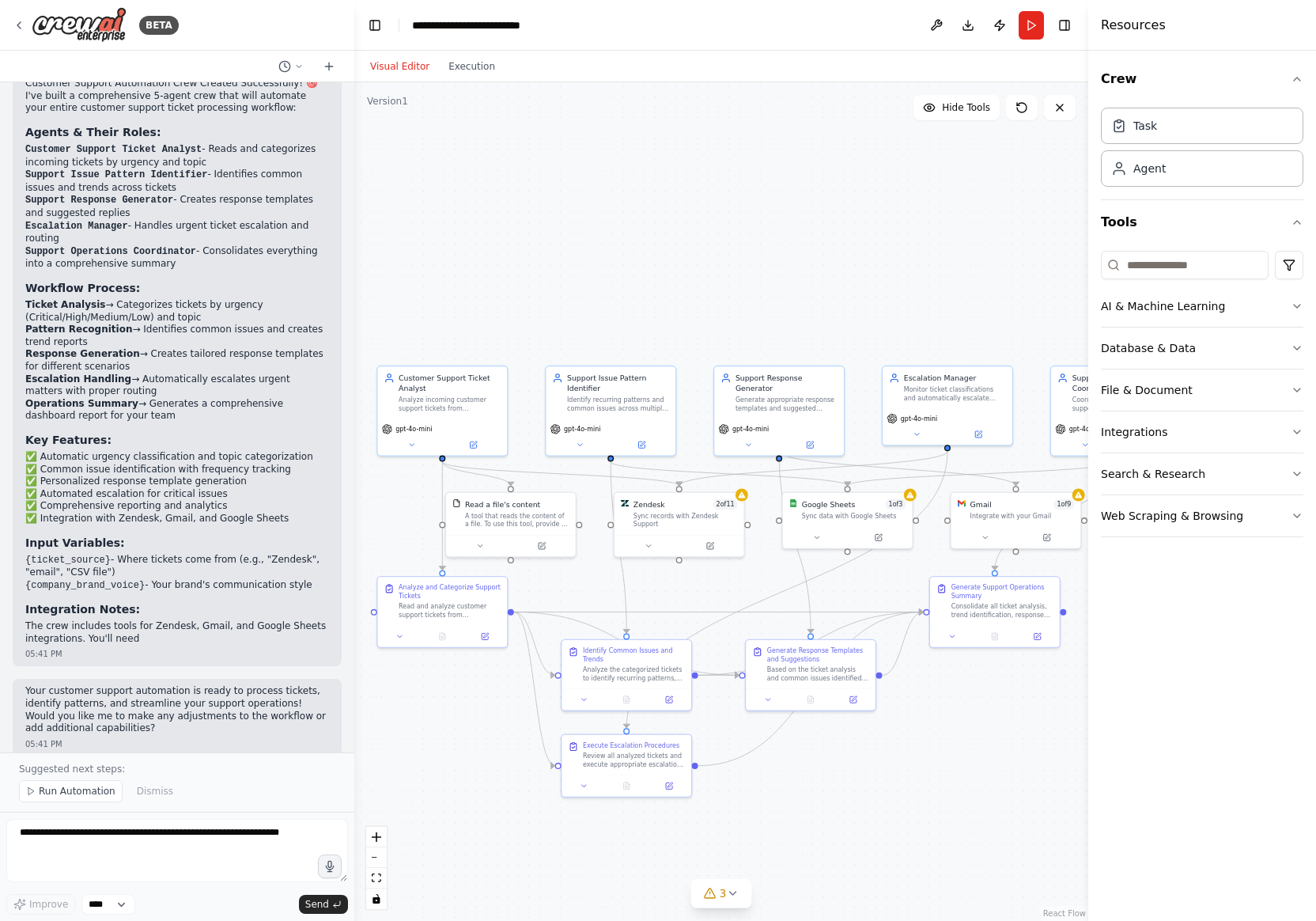
scroll to position [1370, 0]
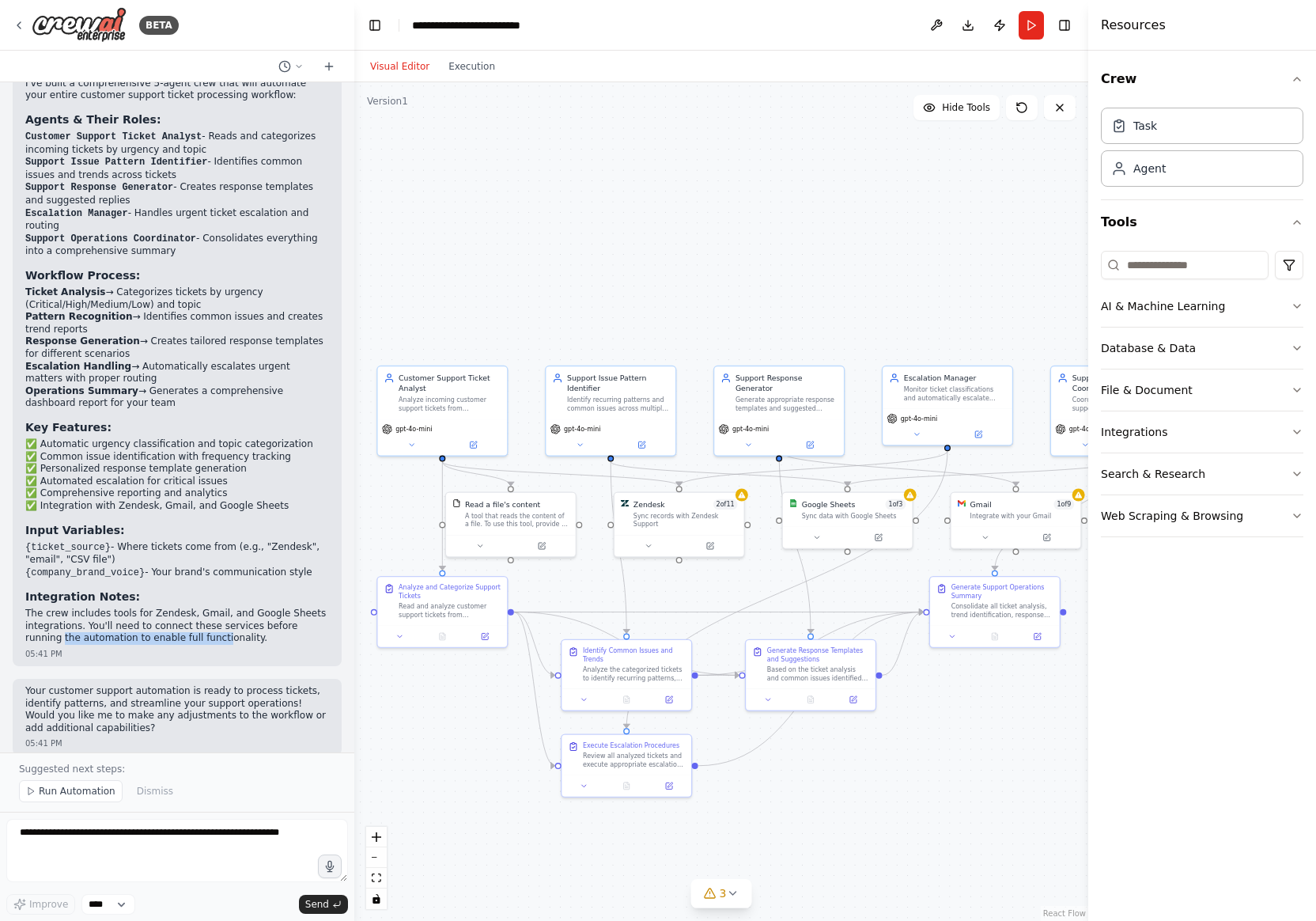
drag, startPoint x: 183, startPoint y: 622, endPoint x: 30, endPoint y: 622, distance: 153.0
click at [28, 622] on p "The crew includes tools for Zendesk, Gmail, and Google Sheets integrations. You…" at bounding box center [177, 626] width 304 height 37
click at [31, 622] on p "The crew includes tools for Zendesk, Gmail, and Google Sheets integrations. You…" at bounding box center [177, 626] width 304 height 37
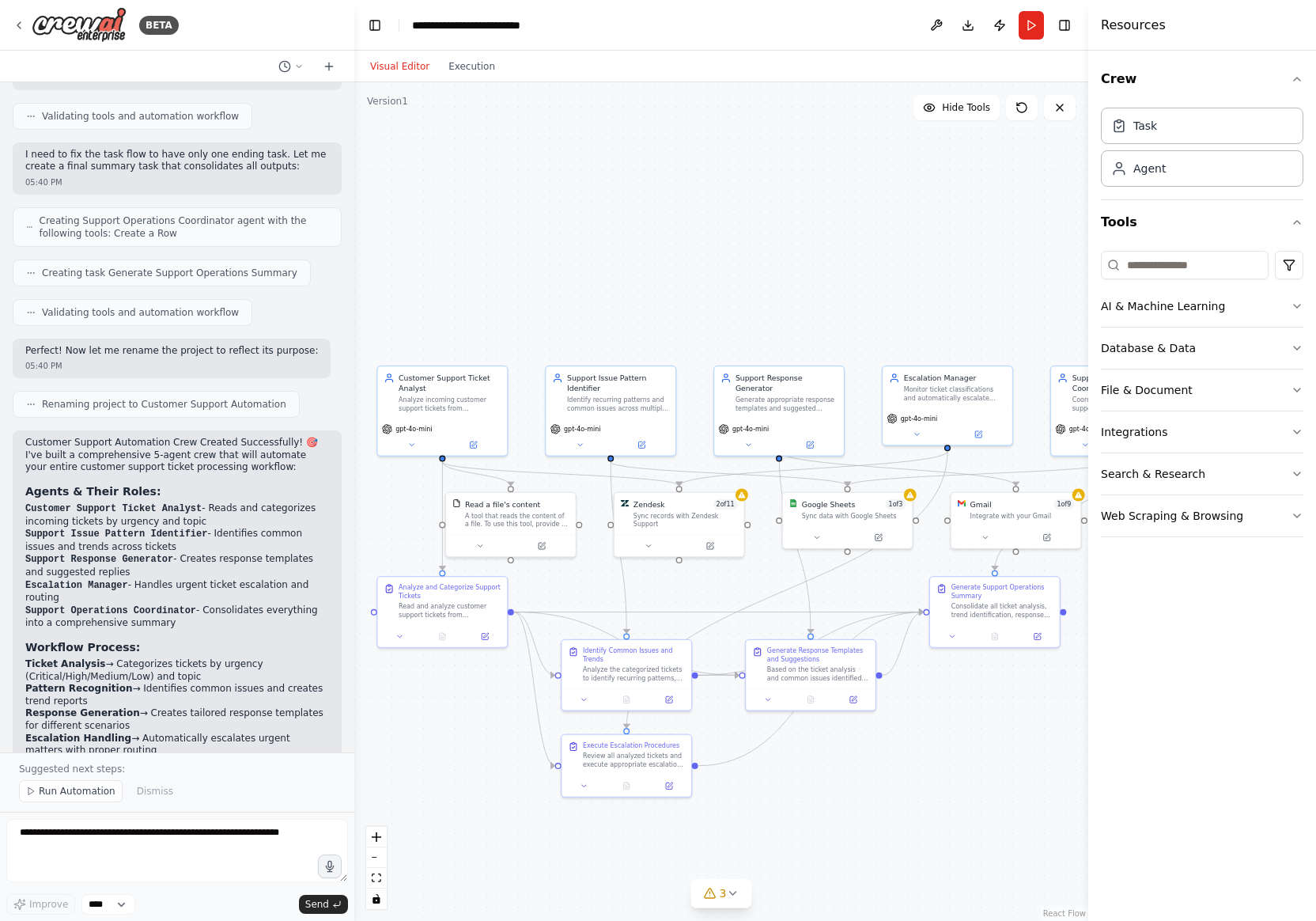
scroll to position [972, 0]
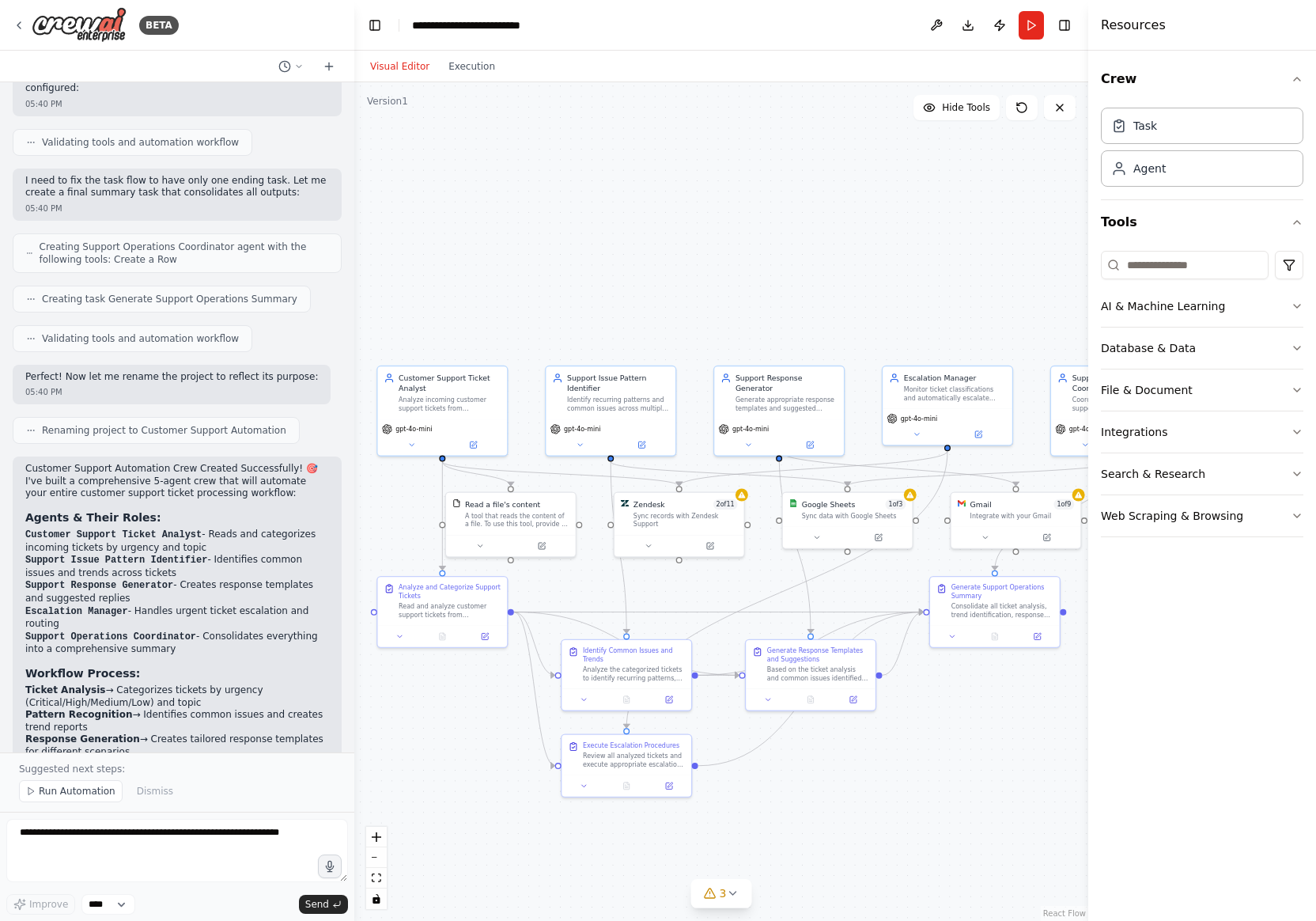
click at [514, 720] on div ".deletable-edge-delete-btn { width: 20px; height: 20px; border: 0px solid #ffff…" at bounding box center [721, 502] width 734 height 839
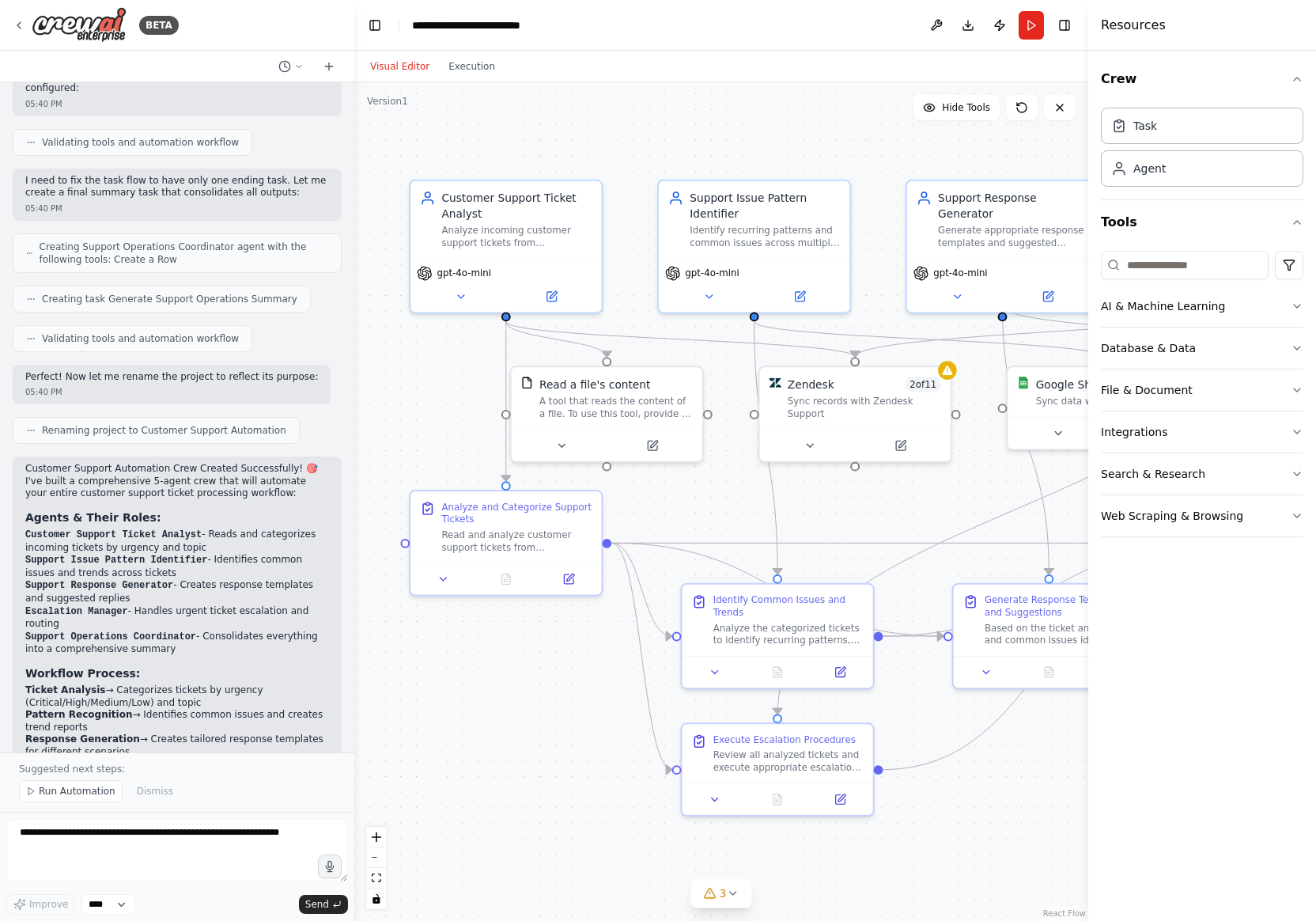
drag, startPoint x: 503, startPoint y: 713, endPoint x: 606, endPoint y: 689, distance: 105.8
click at [606, 690] on div ".deletable-edge-delete-btn { width: 20px; height: 20px; border: 0px solid #ffff…" at bounding box center [721, 502] width 734 height 839
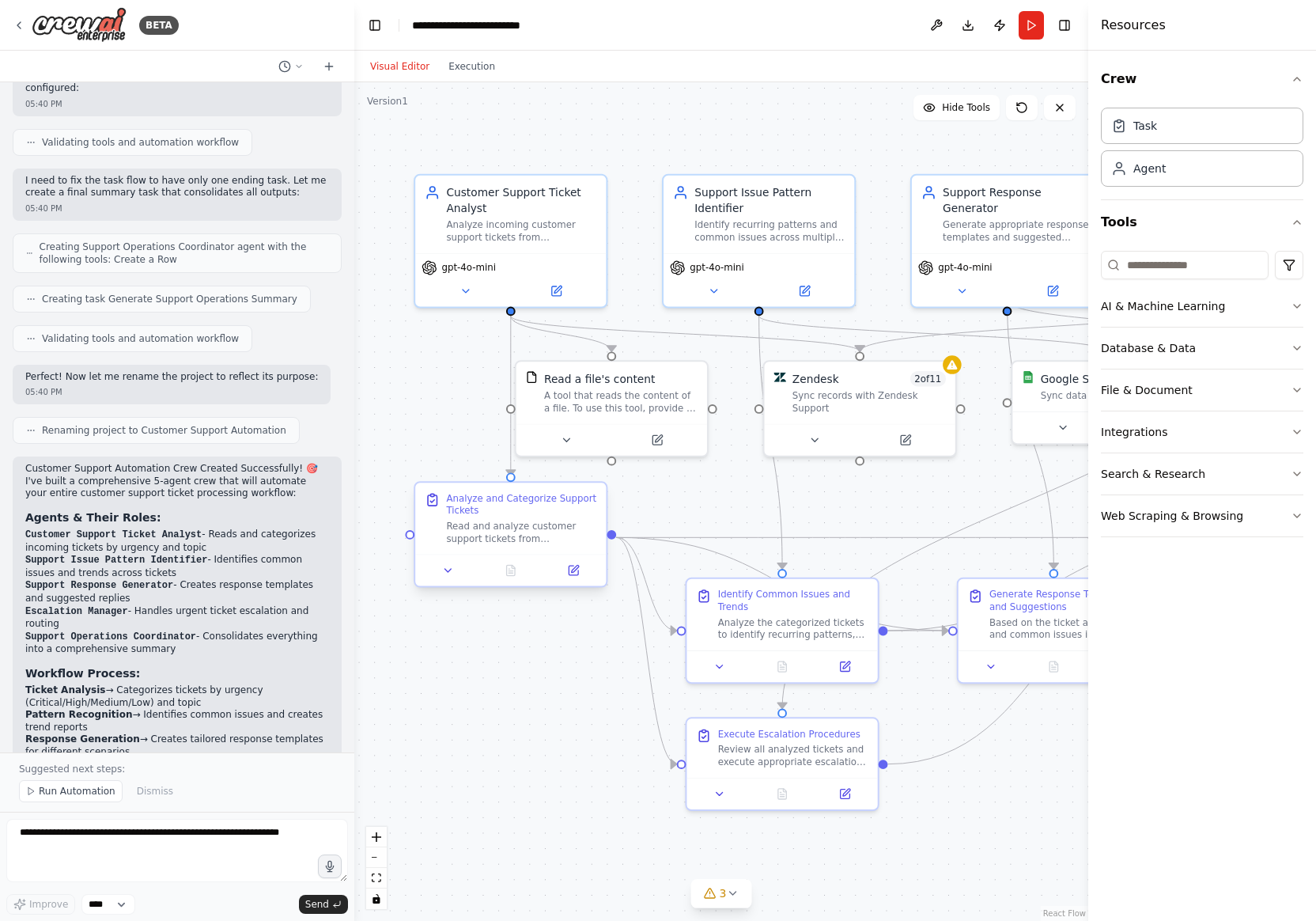
click at [508, 537] on div "Read and analyze customer support tickets from {ticket_source}. For each ticket…" at bounding box center [521, 531] width 150 height 24
click at [531, 525] on div "Read and analyze customer support tickets from {ticket_source}. For each ticket…" at bounding box center [521, 531] width 150 height 24
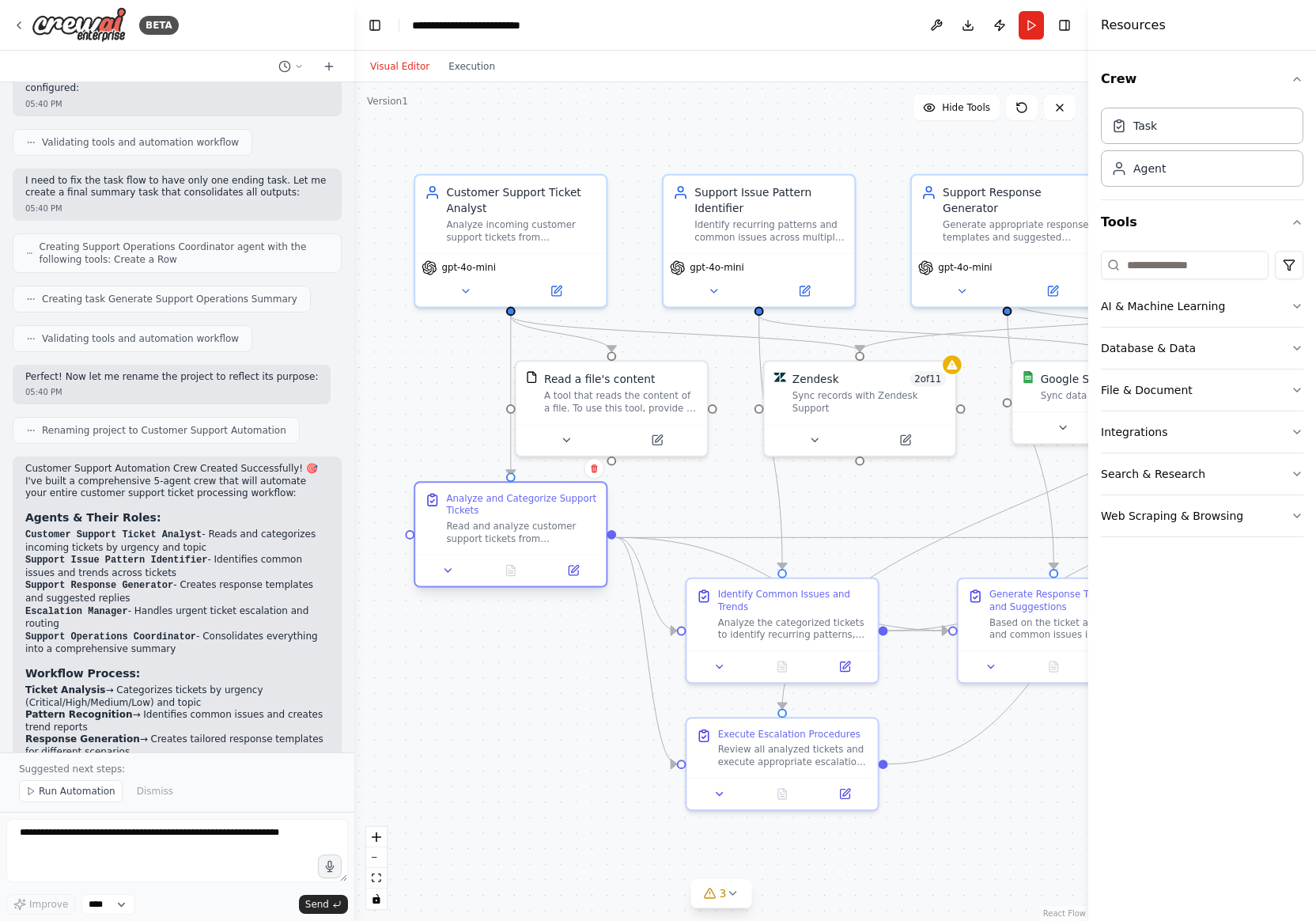
click at [573, 580] on div at bounding box center [511, 569] width 191 height 31
click at [573, 578] on button at bounding box center [572, 570] width 53 height 19
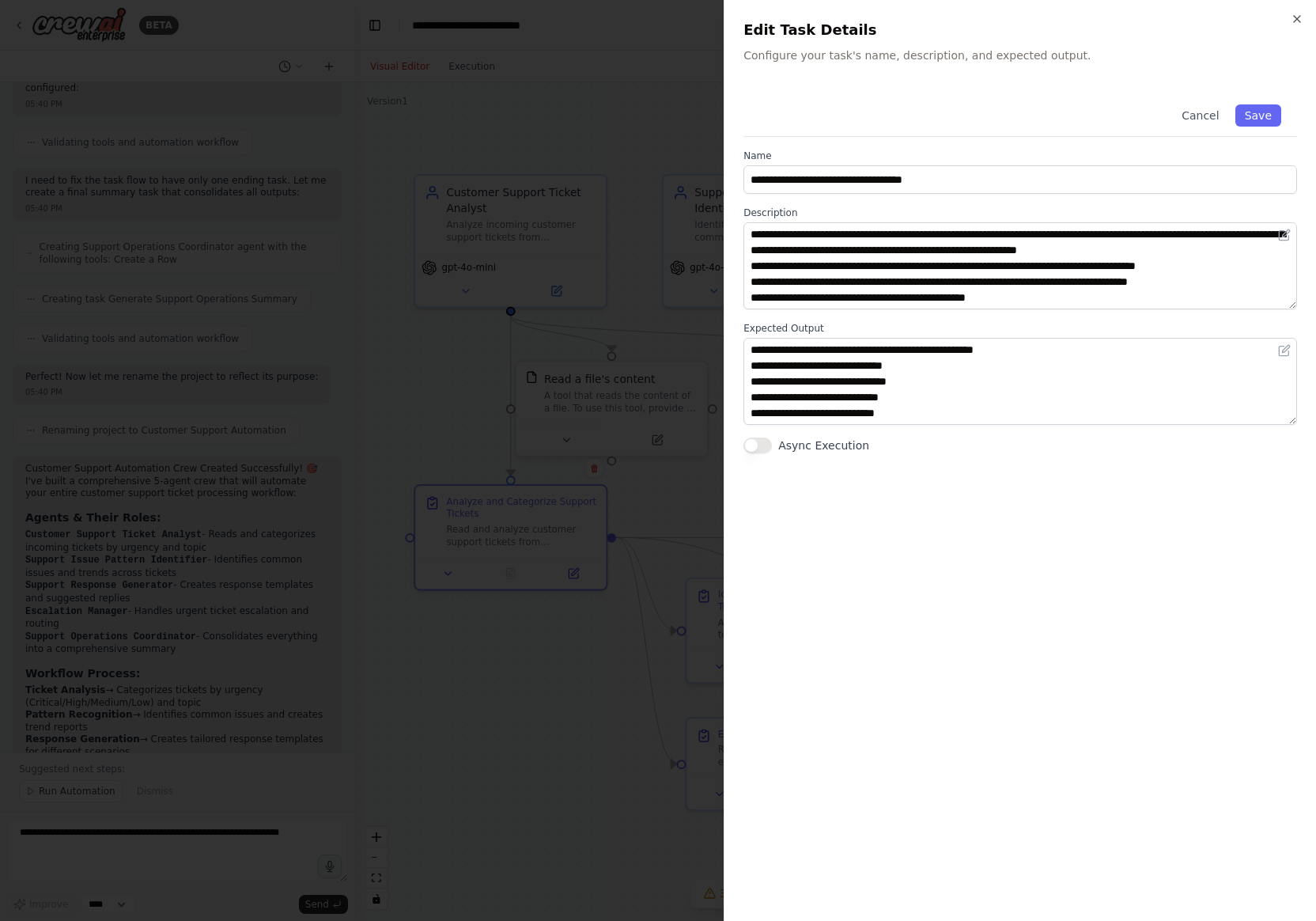
scroll to position [16, 0]
click at [813, 112] on button "Cancel" at bounding box center [1199, 116] width 56 height 22
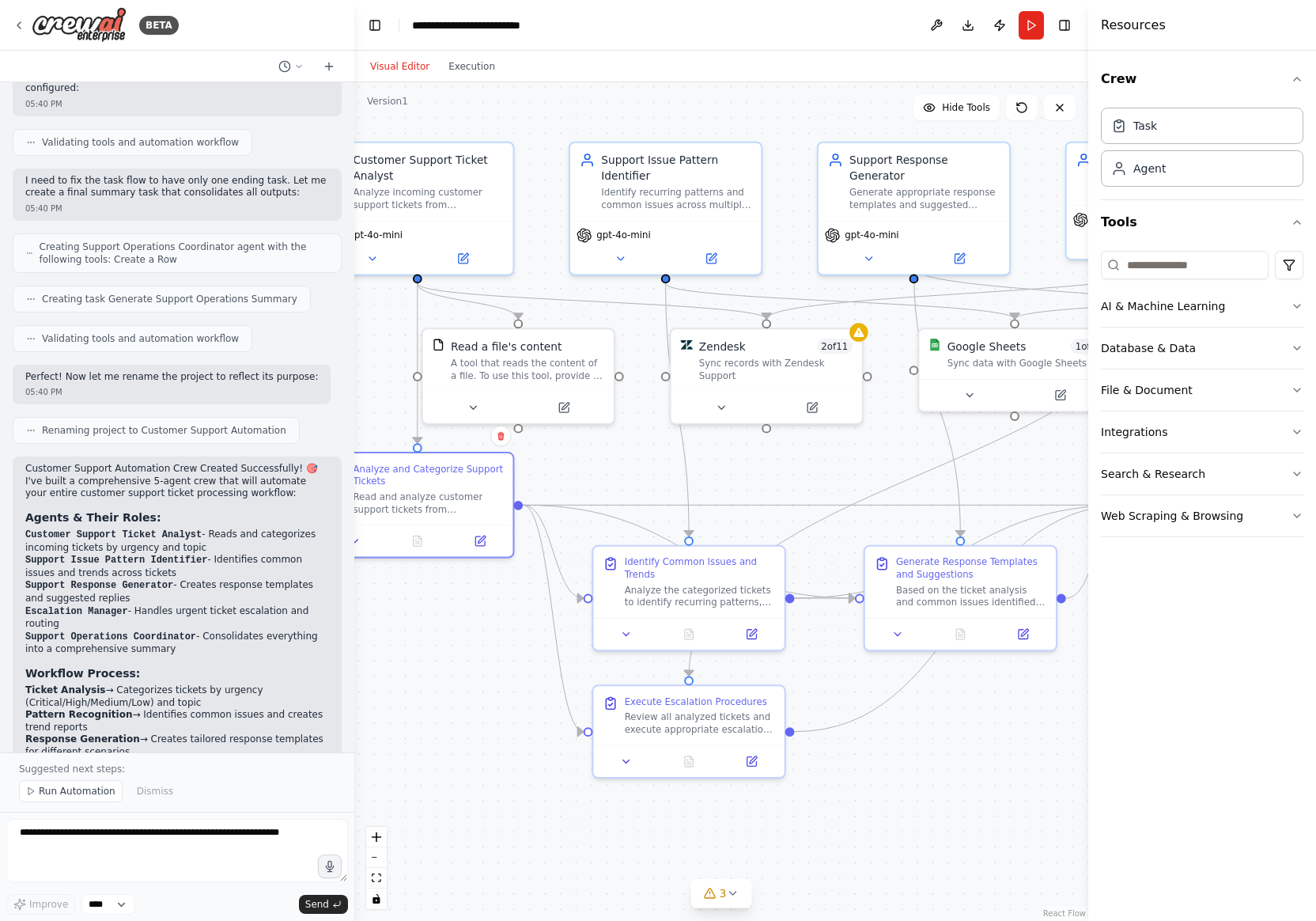
drag, startPoint x: 988, startPoint y: 386, endPoint x: 896, endPoint y: 354, distance: 97.4
click at [813, 354] on div ".deletable-edge-delete-btn { width: 20px; height: 20px; border: 0px solid #ffff…" at bounding box center [721, 502] width 734 height 839
drag, startPoint x: 913, startPoint y: 503, endPoint x: 859, endPoint y: 503, distance: 54.0
click at [813, 504] on icon "Edge from c9f79df1-63c7-48de-9ab7-9a7a3594a7d1 to 1587f2c9-a349-4edb-8c26-f0da9…" at bounding box center [824, 504] width 603 height 0
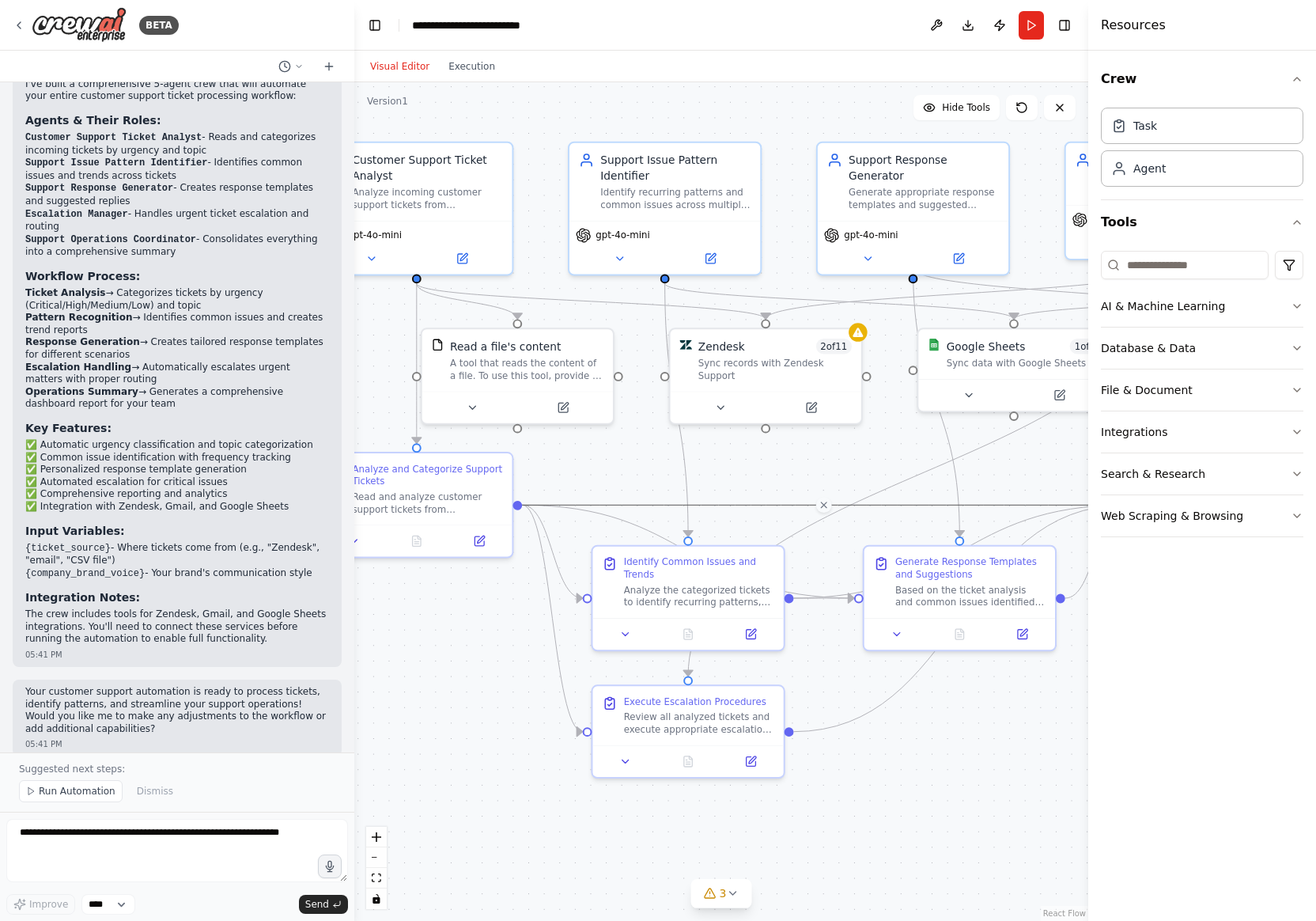
scroll to position [1370, 0]
